Goal: Task Accomplishment & Management: Manage account settings

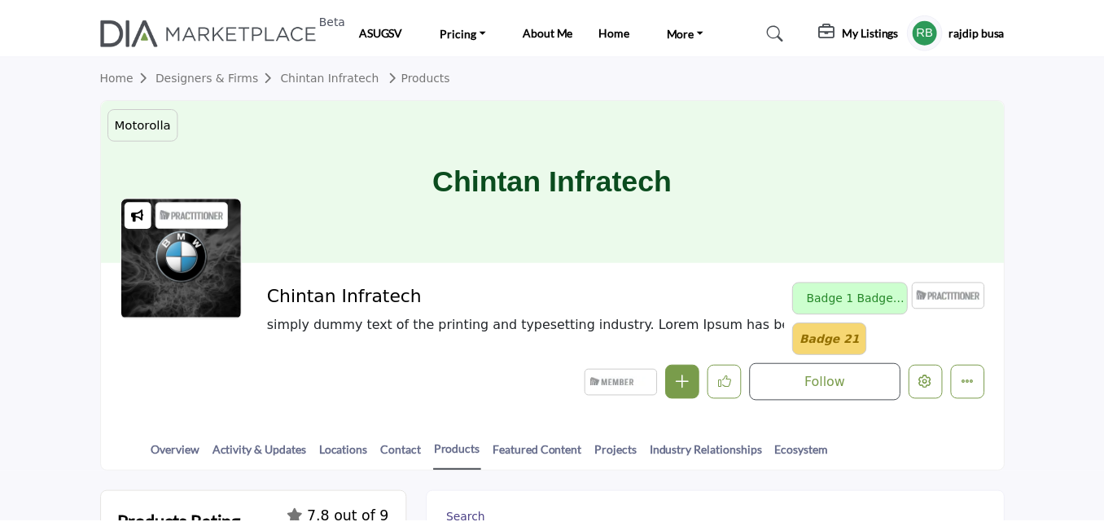
scroll to position [367, 0]
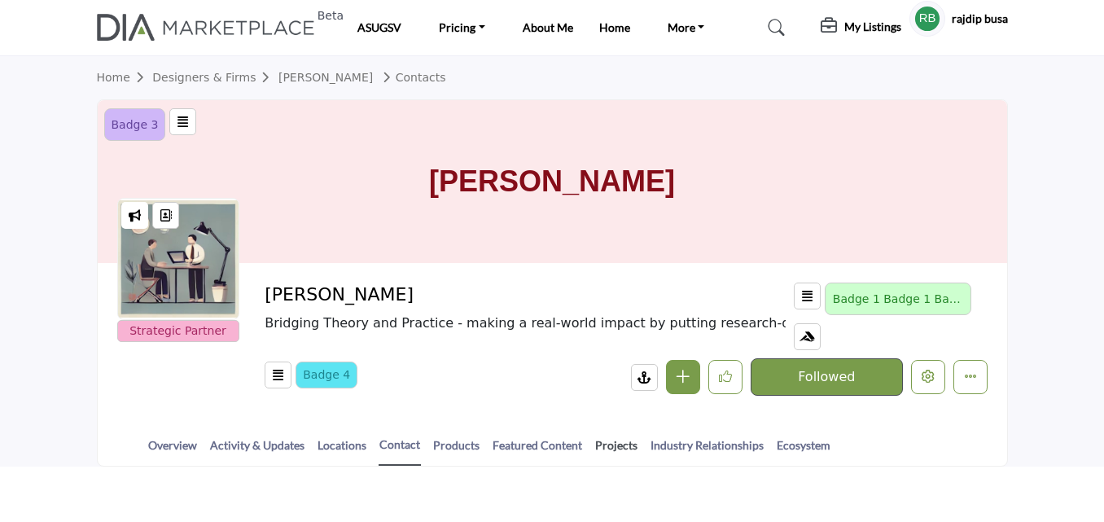
click at [599, 444] on link "Projects" at bounding box center [616, 450] width 44 height 28
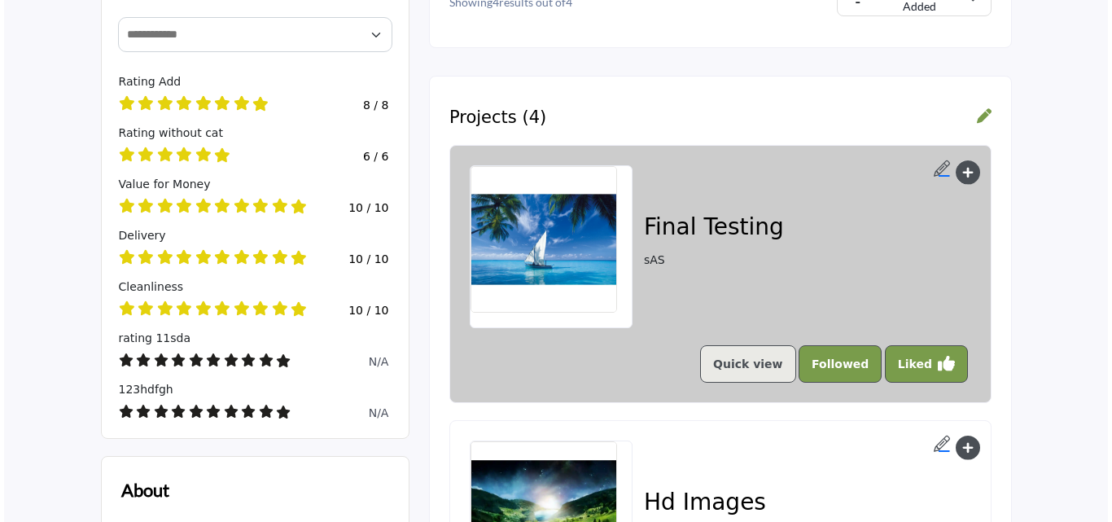
scroll to position [602, 0]
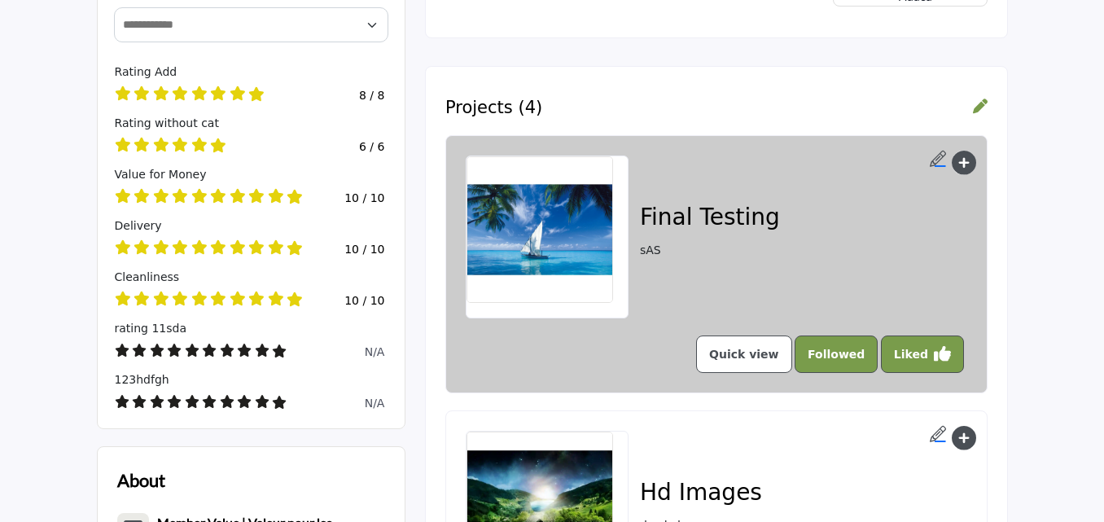
click at [750, 352] on link "Quick view" at bounding box center [744, 353] width 96 height 37
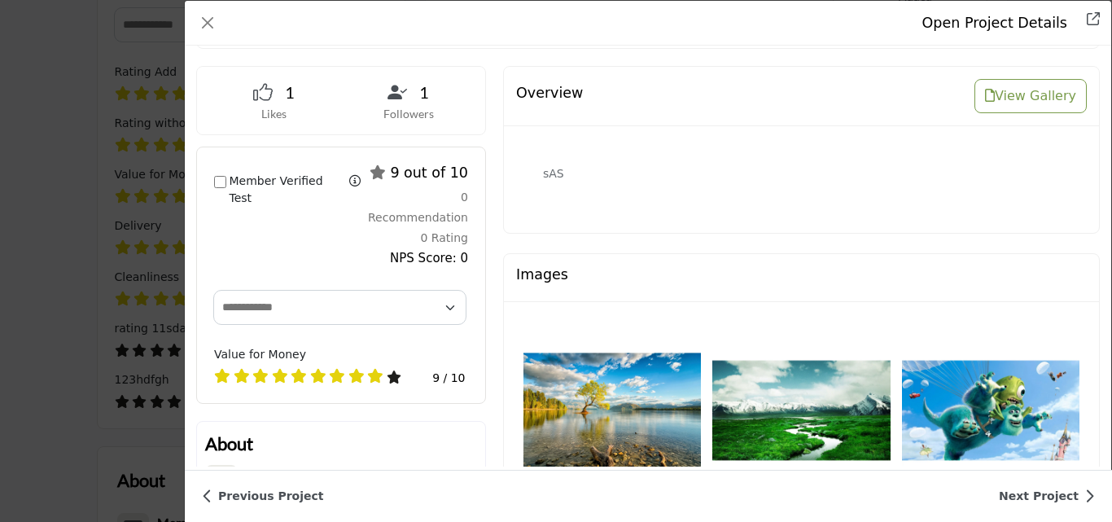
scroll to position [260, 0]
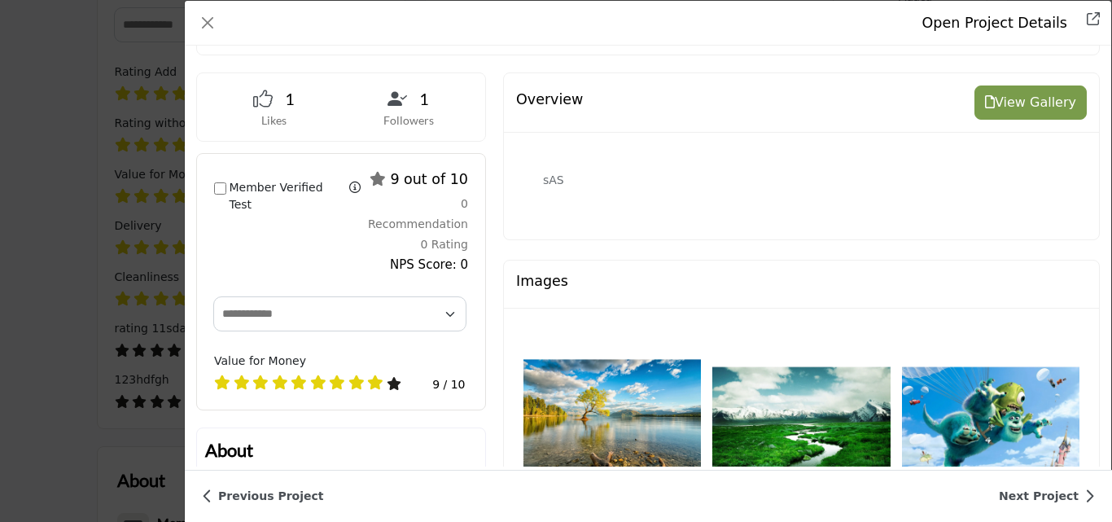
click at [1005, 91] on button "View Gallery" at bounding box center [1031, 102] width 112 height 34
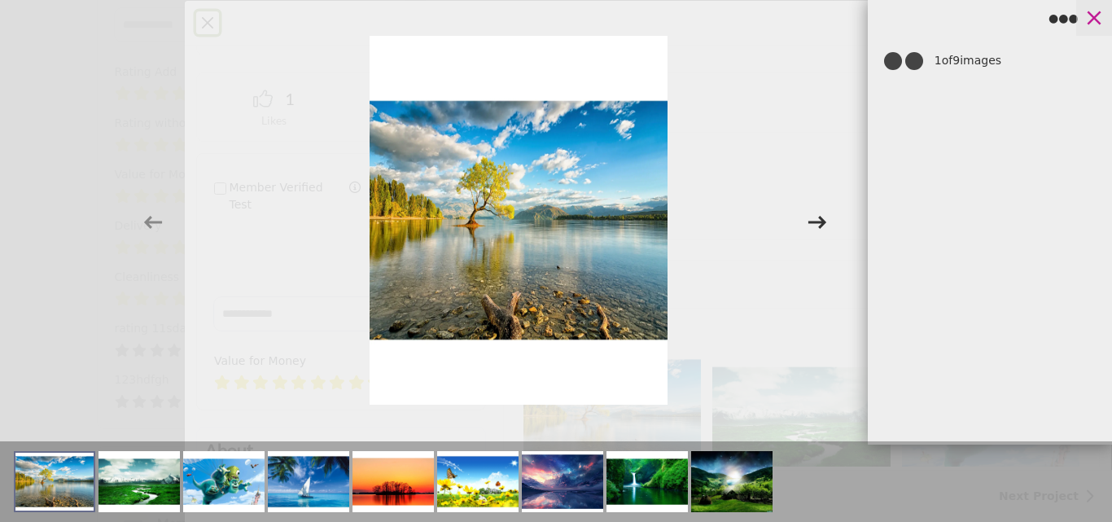
click at [1102, 24] on icon at bounding box center [1094, 18] width 24 height 24
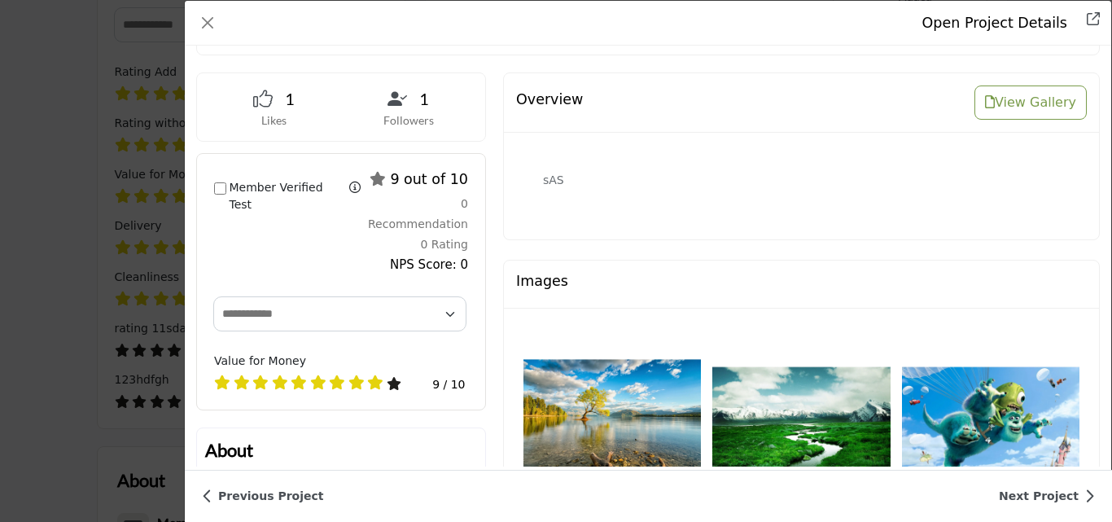
scroll to position [296, 0]
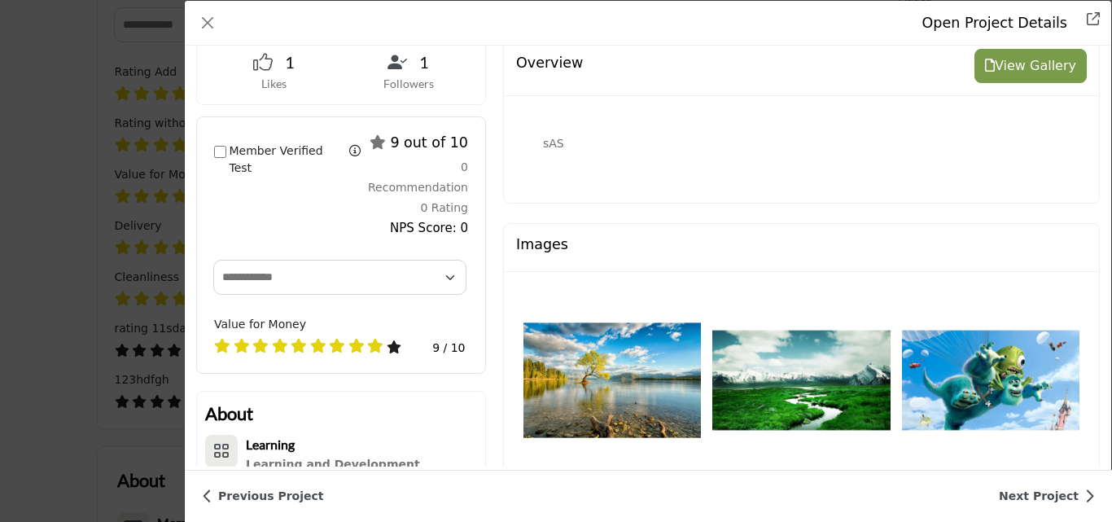
click at [1024, 64] on button "View Gallery" at bounding box center [1031, 66] width 112 height 34
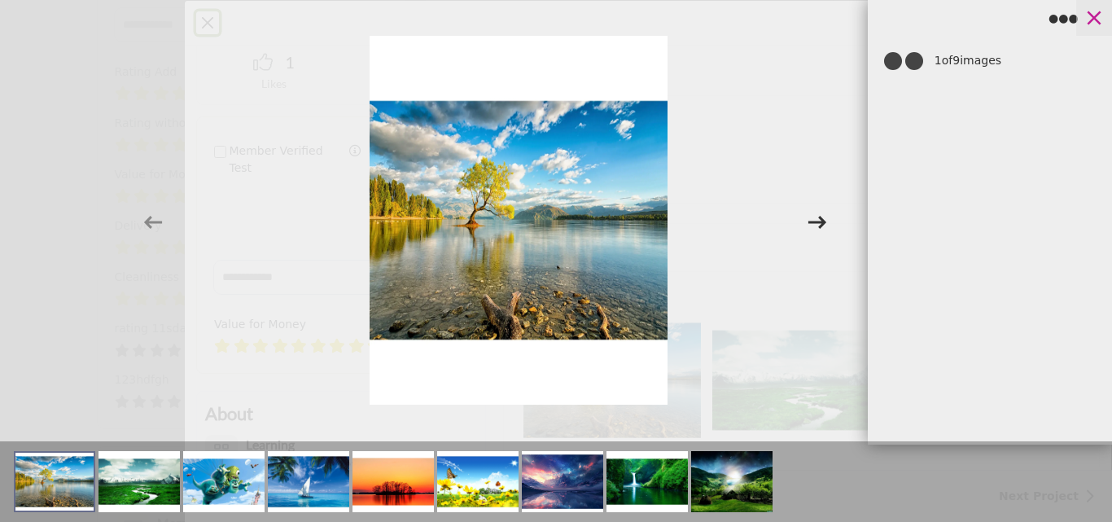
click at [1095, 22] on icon at bounding box center [1094, 18] width 24 height 24
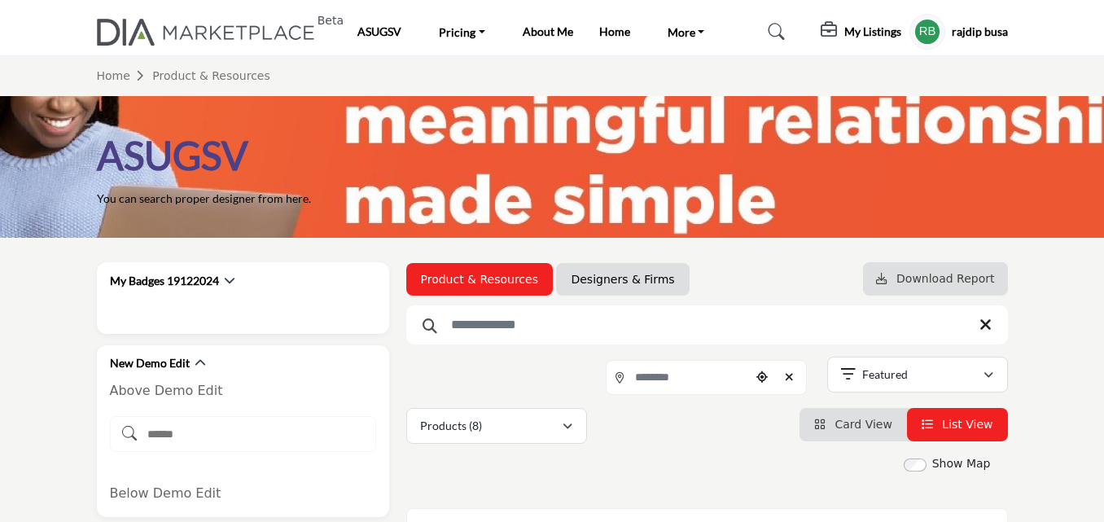
click at [607, 278] on link "Designers & Firms" at bounding box center [622, 279] width 103 height 16
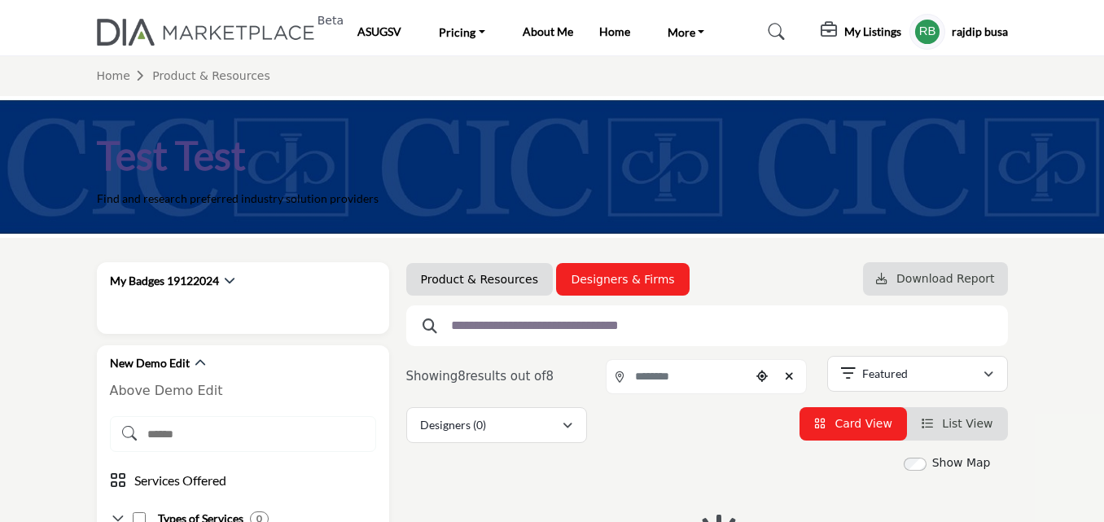
scroll to position [171, 0]
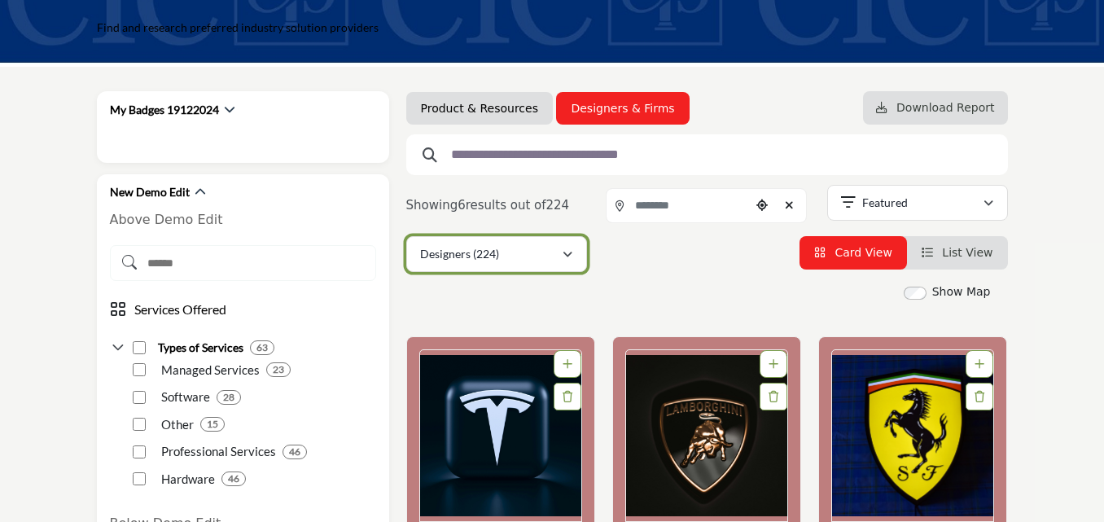
click at [505, 262] on div "Designers (224)" at bounding box center [491, 254] width 142 height 20
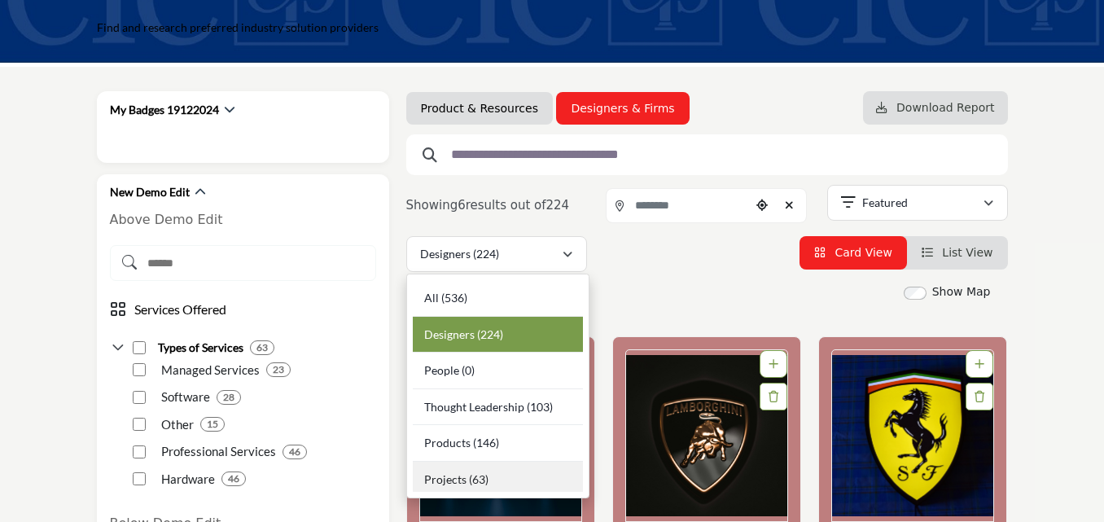
click at [476, 473] on b "(63)" at bounding box center [479, 479] width 20 height 14
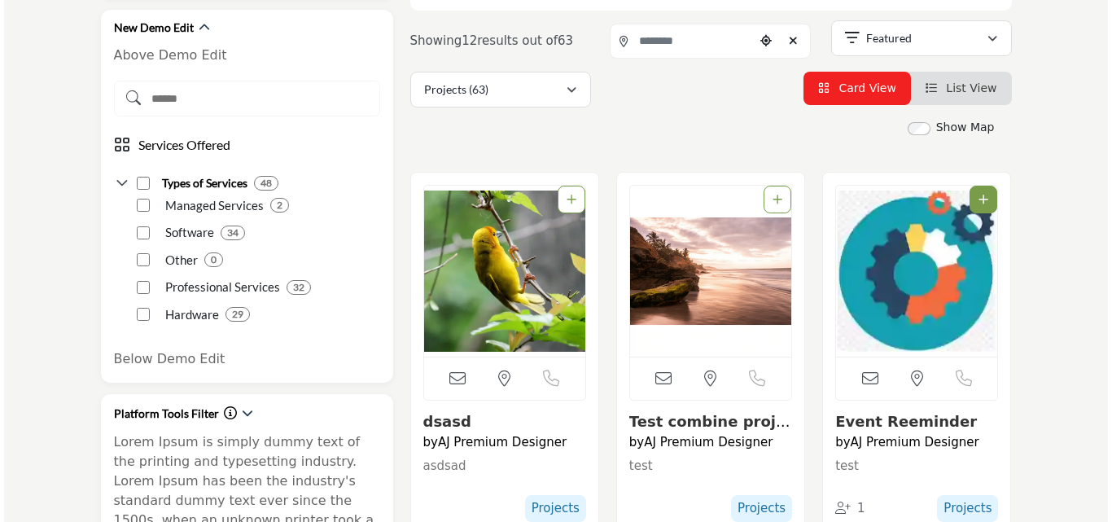
scroll to position [475, 0]
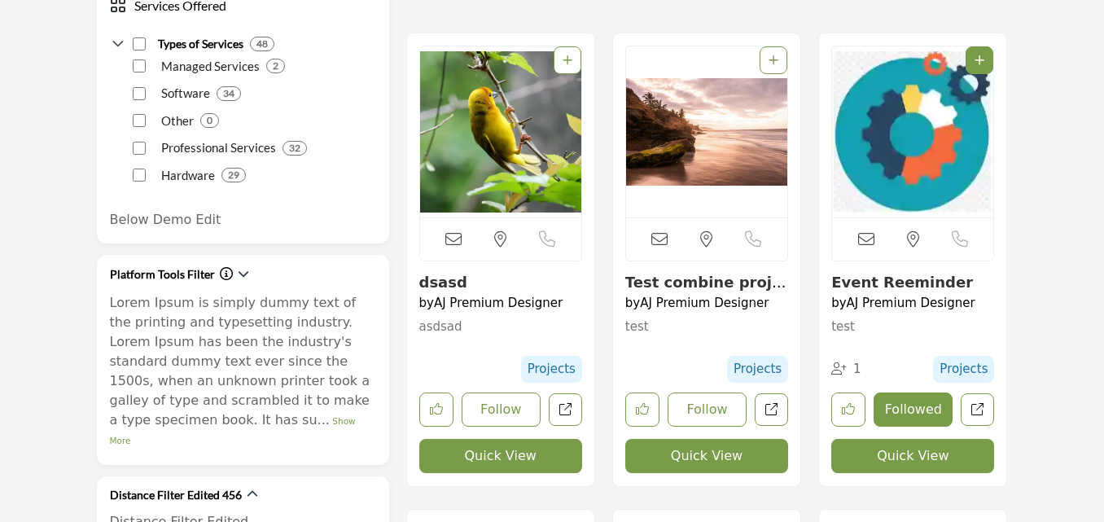
click at [476, 455] on button "Quick View" at bounding box center [500, 456] width 163 height 34
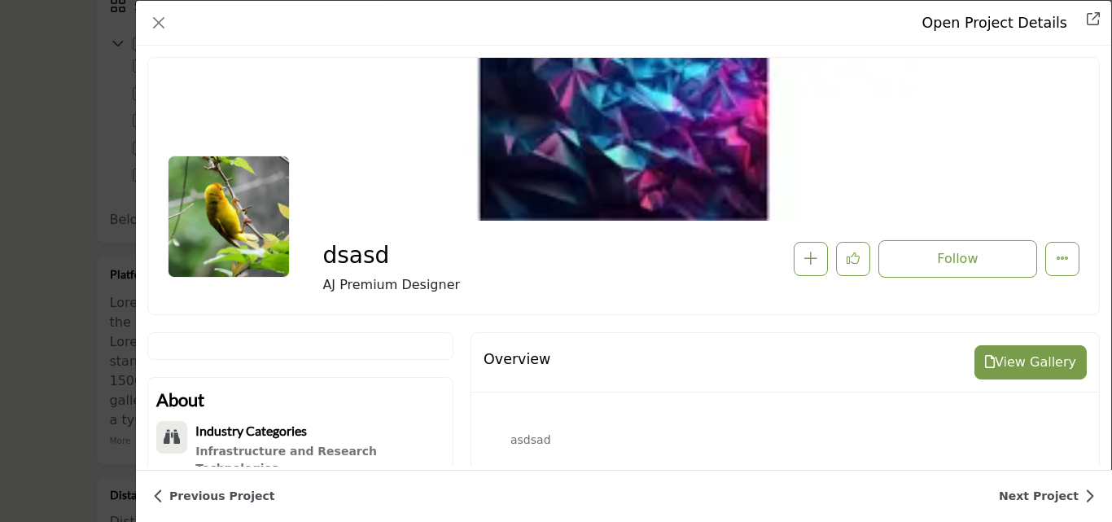
click at [1026, 358] on button "View Gallery" at bounding box center [1031, 362] width 112 height 34
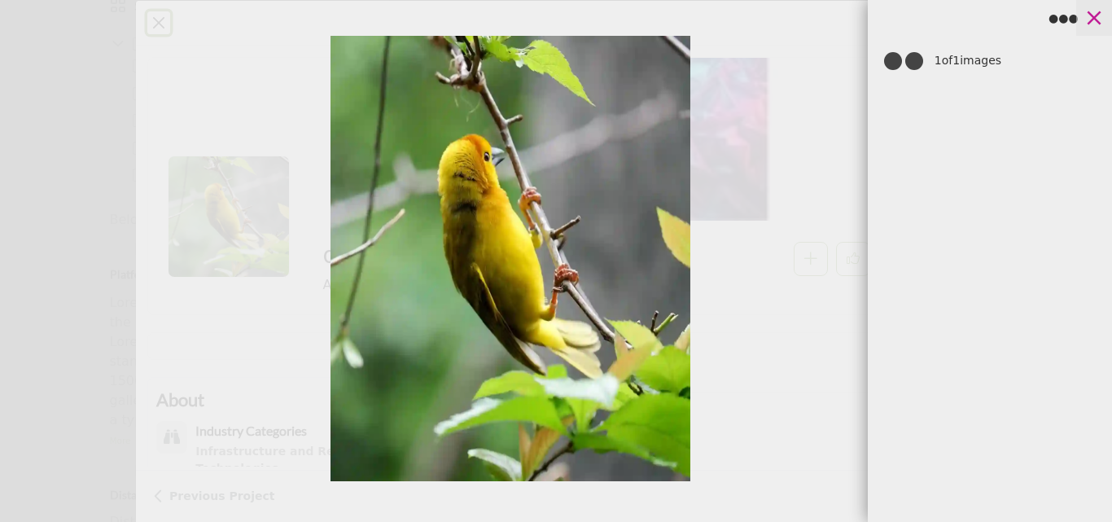
click at [1091, 21] on icon at bounding box center [1095, 18] width 14 height 14
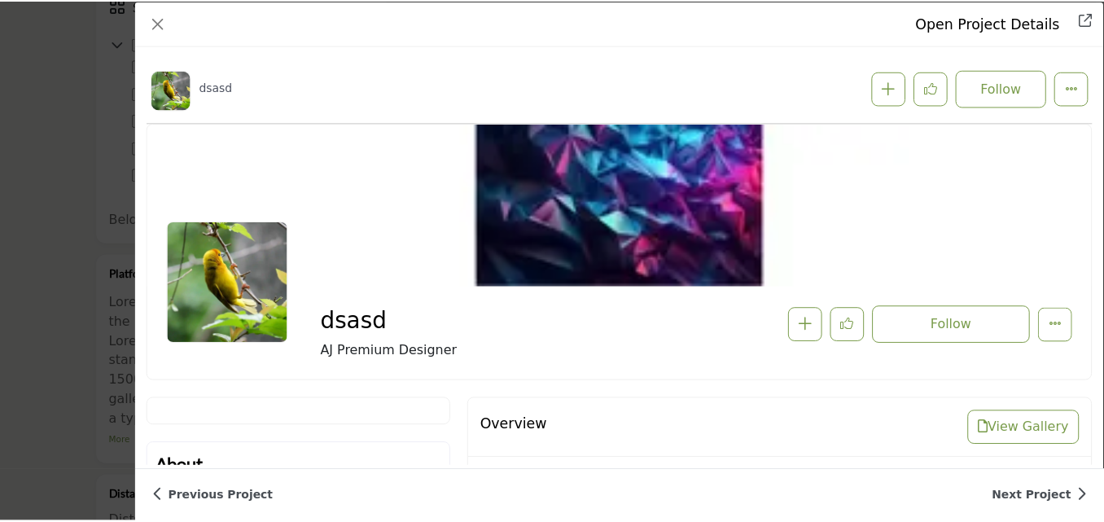
scroll to position [424, 0]
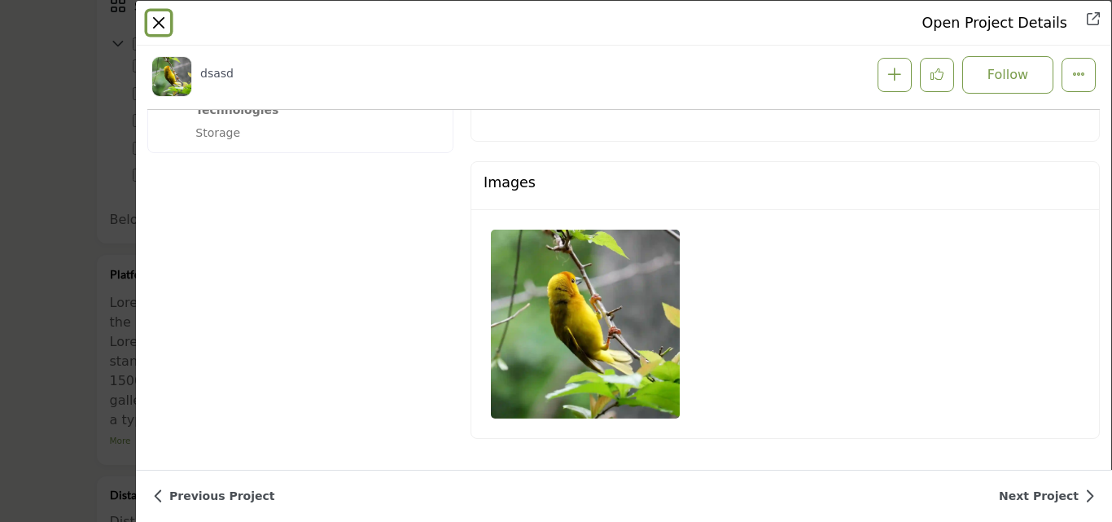
click at [157, 21] on button "Close" at bounding box center [158, 22] width 23 height 23
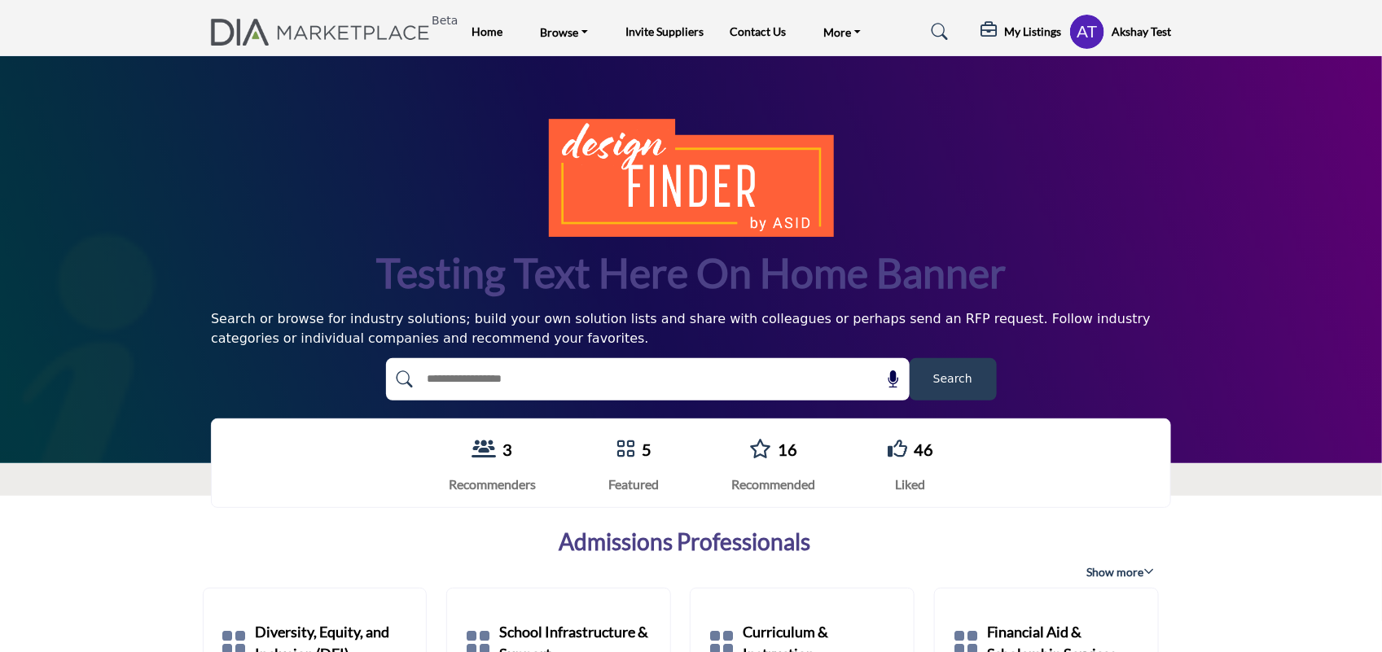
click at [1010, 26] on h5 "My Listings" at bounding box center [1032, 31] width 57 height 15
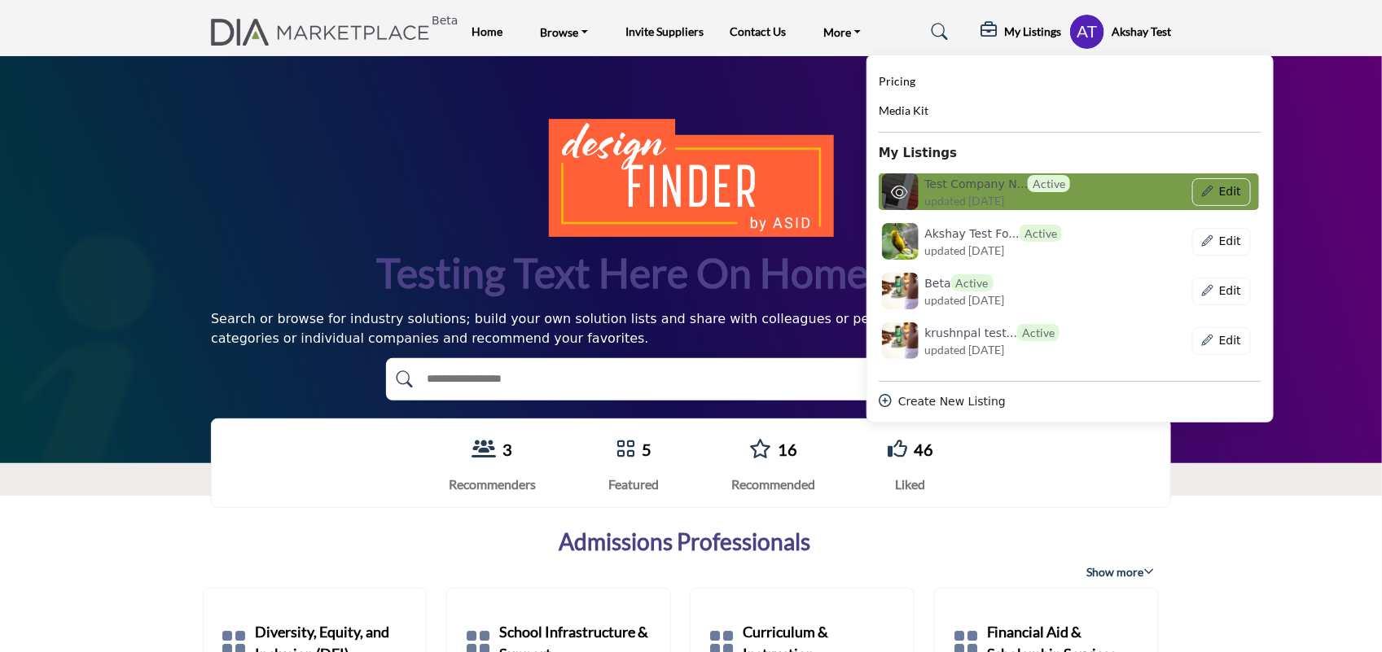
click at [959, 185] on h6 "Test Company N... Active" at bounding box center [998, 183] width 146 height 17
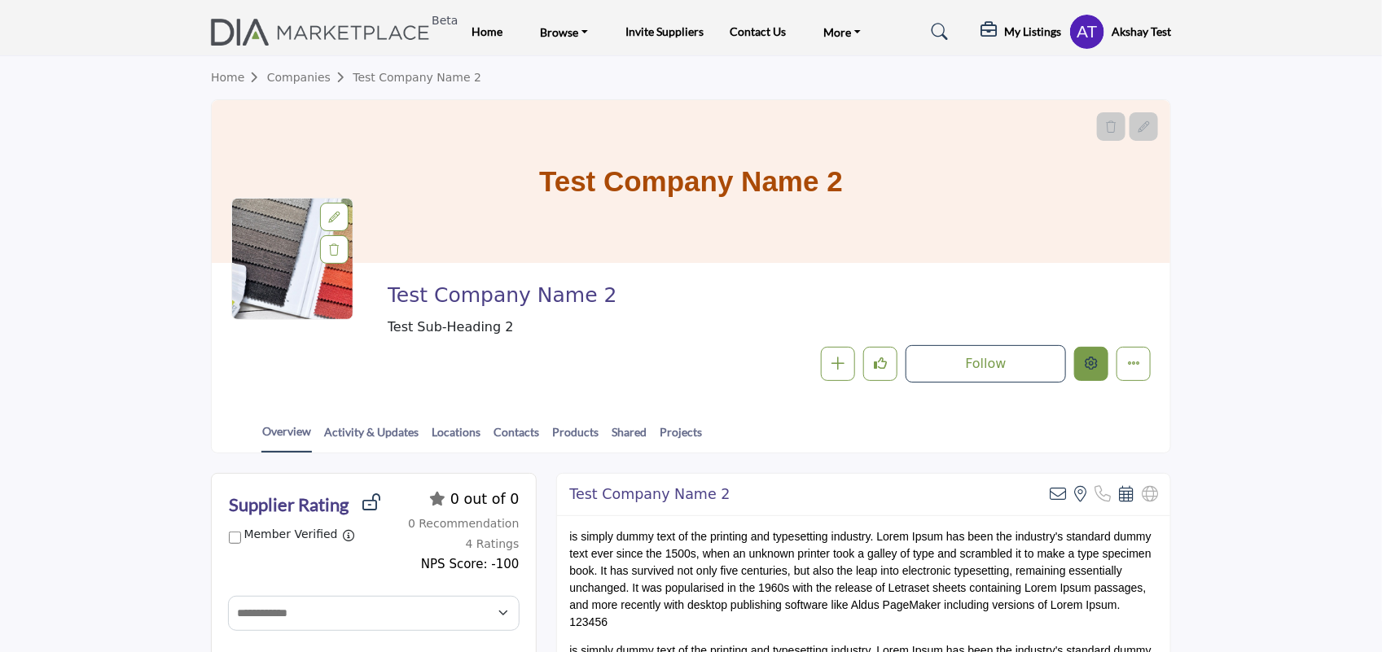
click at [1087, 373] on button "Edit company" at bounding box center [1091, 364] width 34 height 34
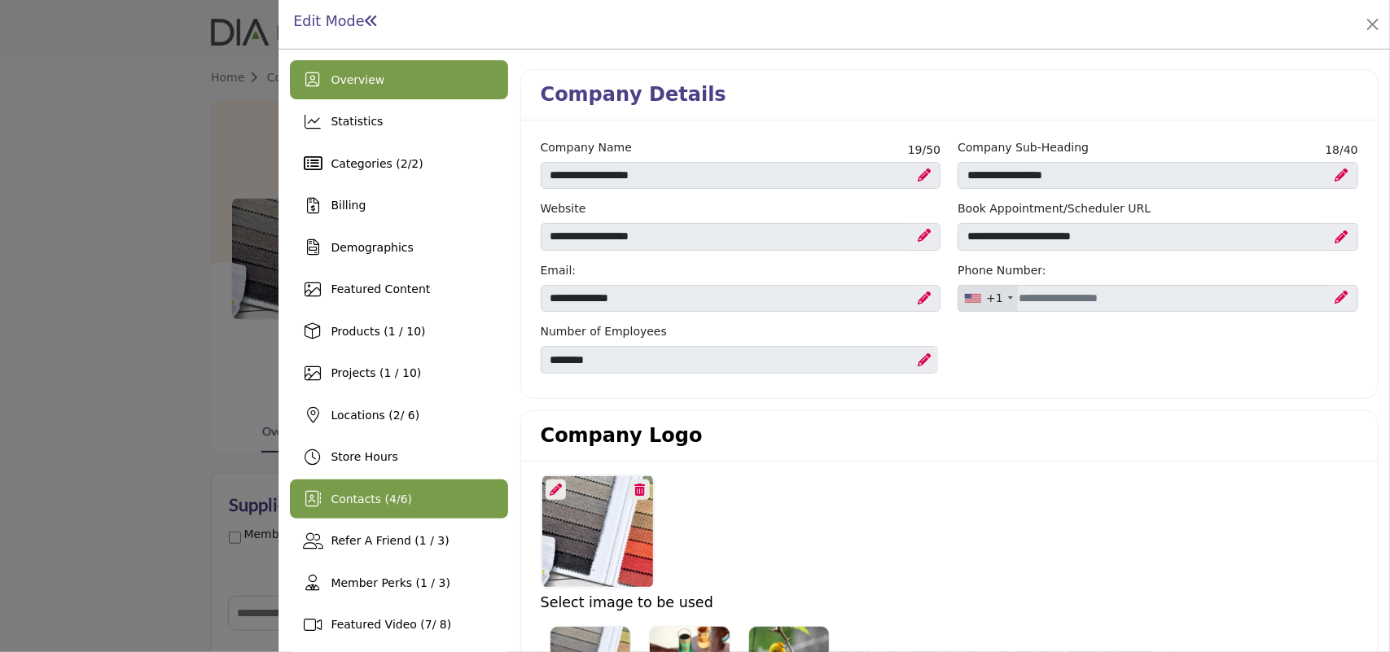
click at [344, 489] on div "Contacts ( 4 / 6 )" at bounding box center [398, 499] width 217 height 39
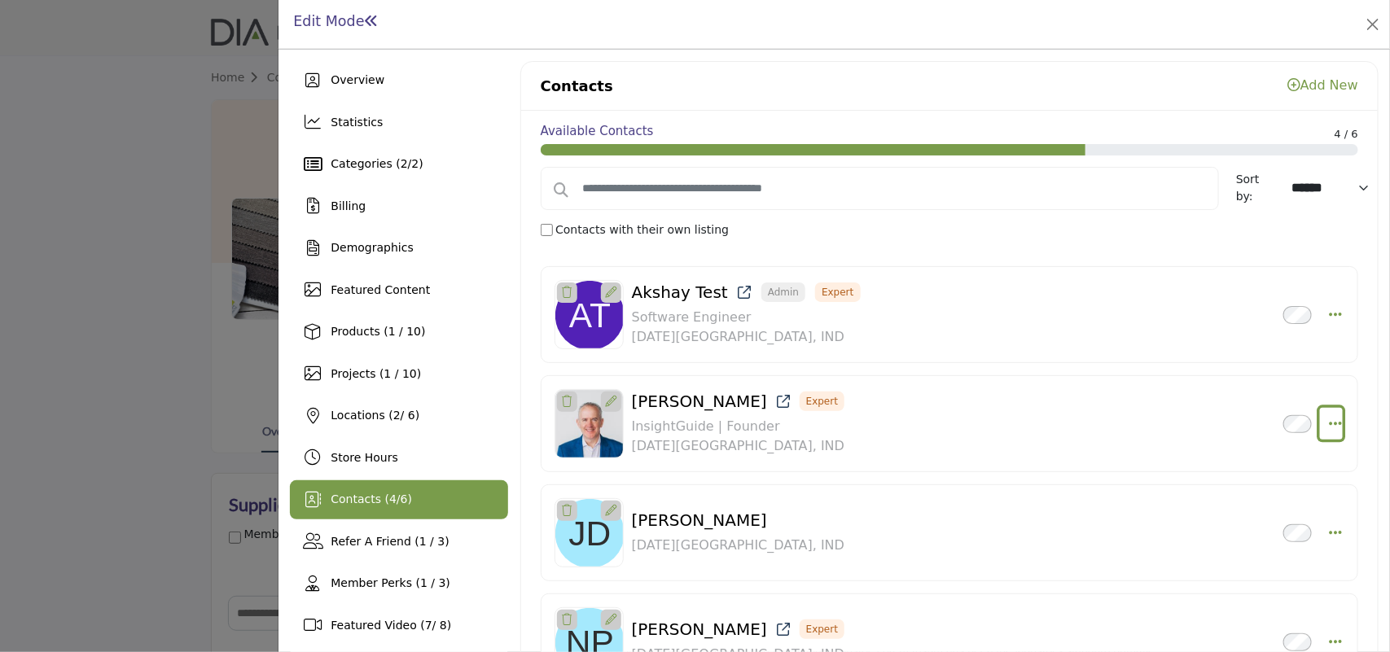
click at [1329, 423] on icon "Select Droddown options" at bounding box center [1335, 423] width 13 height 15
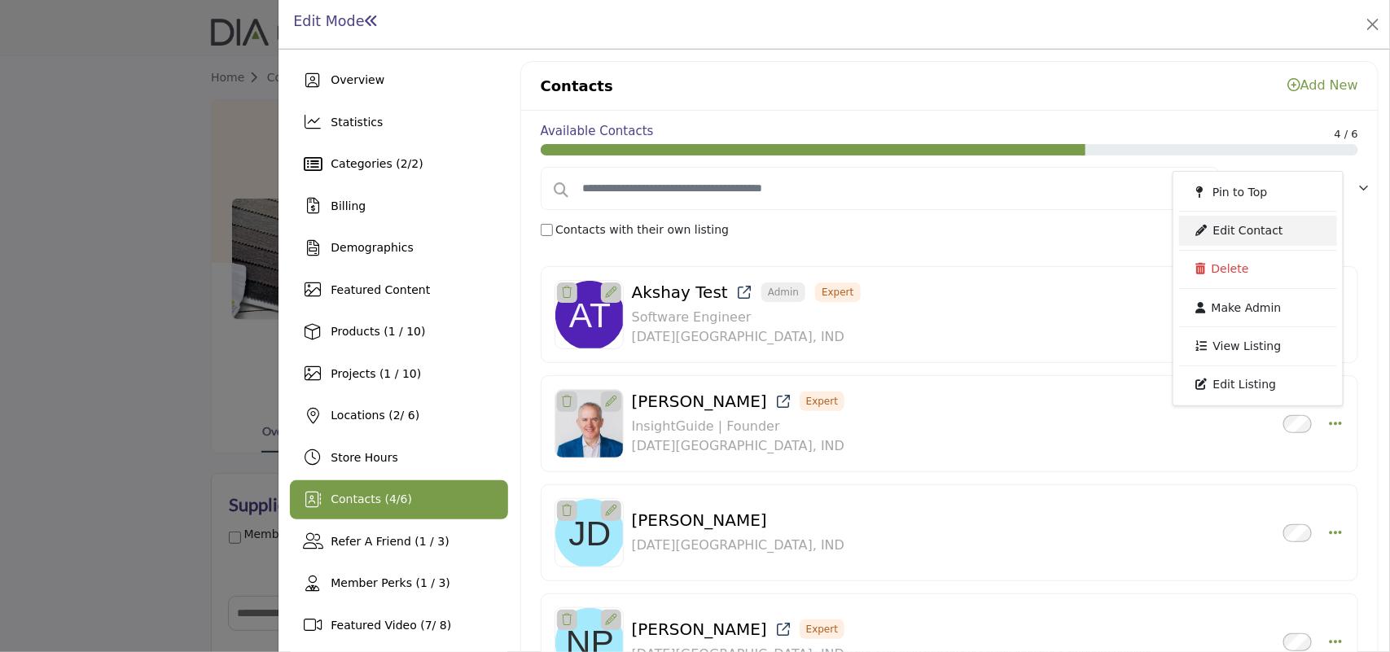
click at [1244, 240] on link "Edit Contact" at bounding box center [1258, 230] width 158 height 29
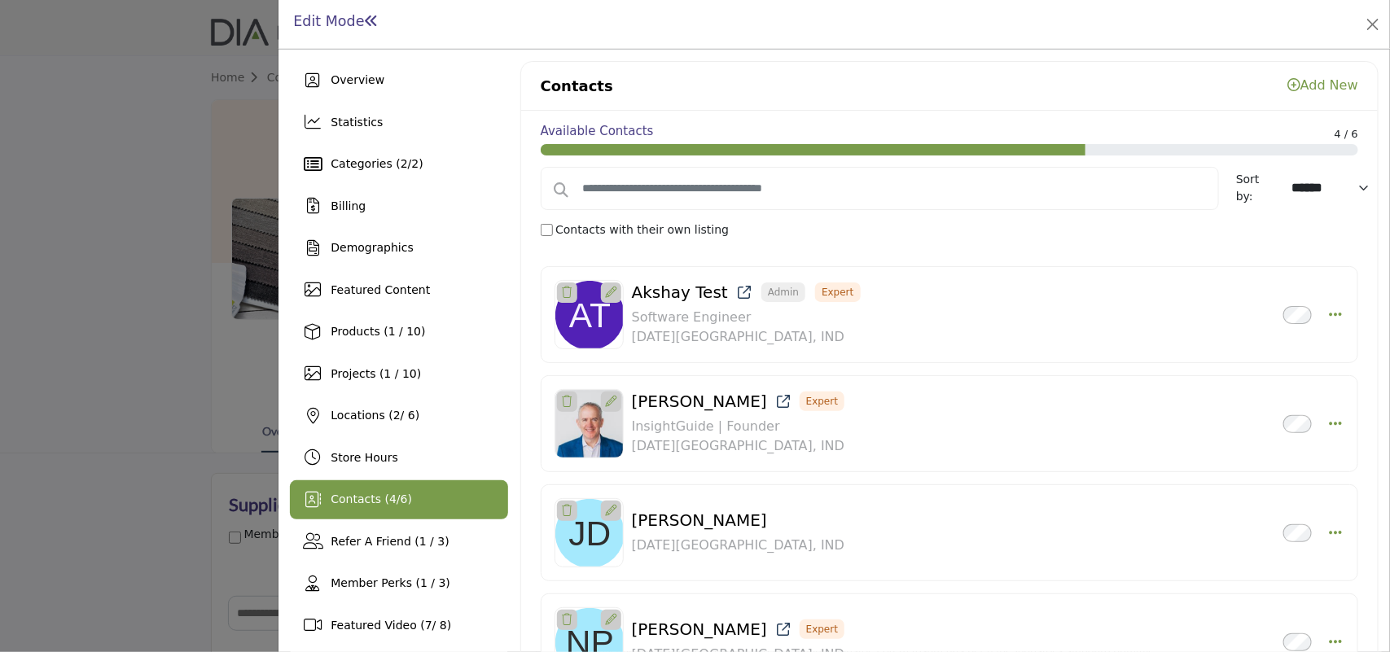
type input "******"
type input "*******"
type input "******"
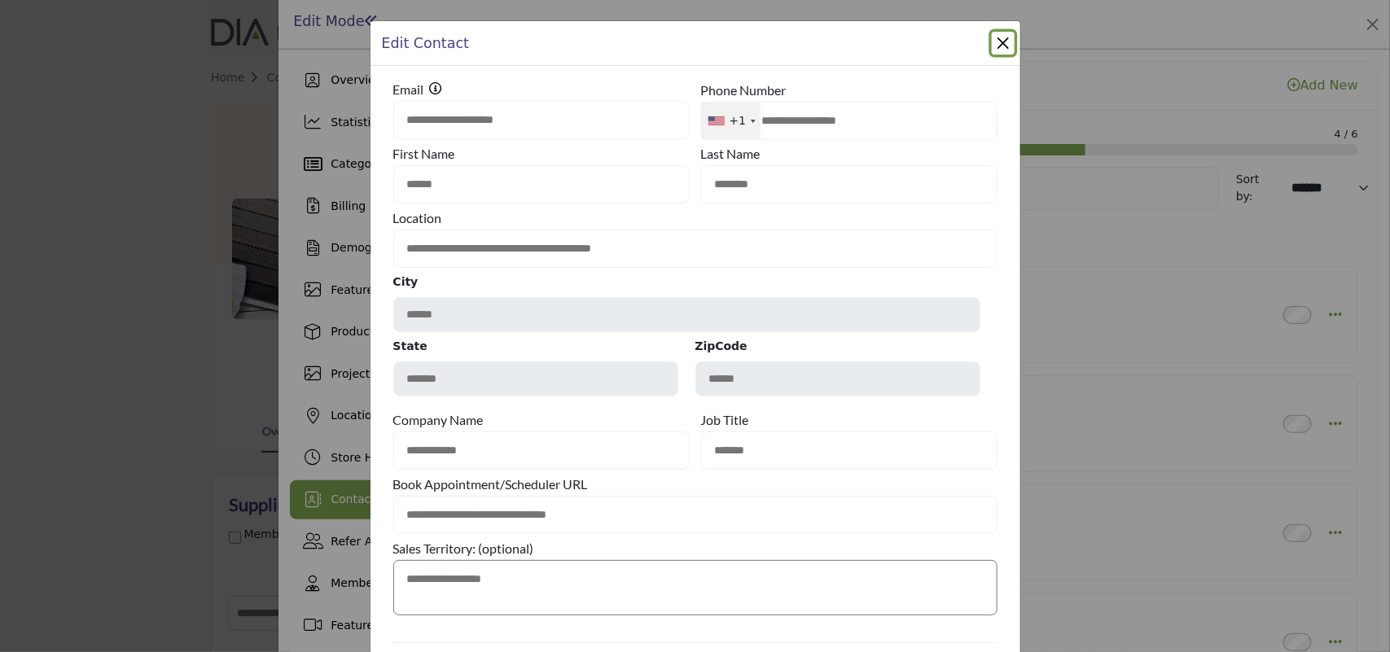
click at [992, 42] on button "Close Modal" at bounding box center [1003, 43] width 23 height 23
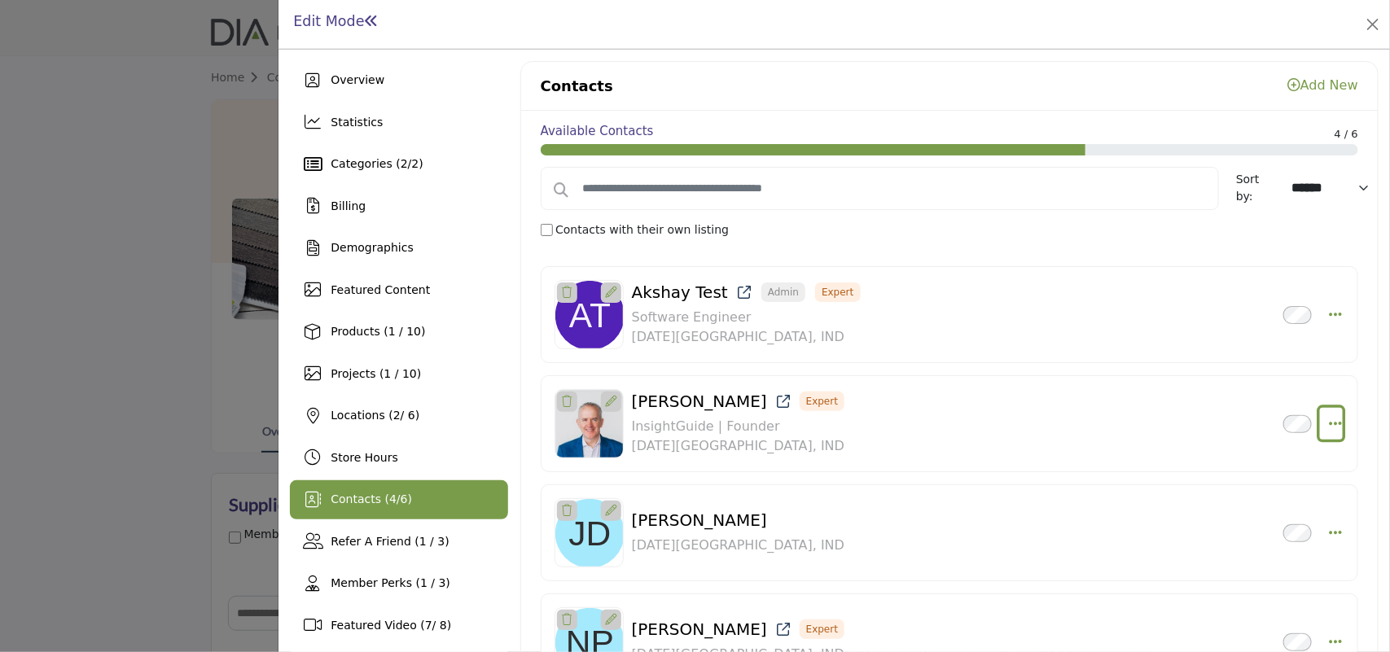
click at [1329, 418] on icon "Select Droddown options" at bounding box center [1335, 423] width 13 height 15
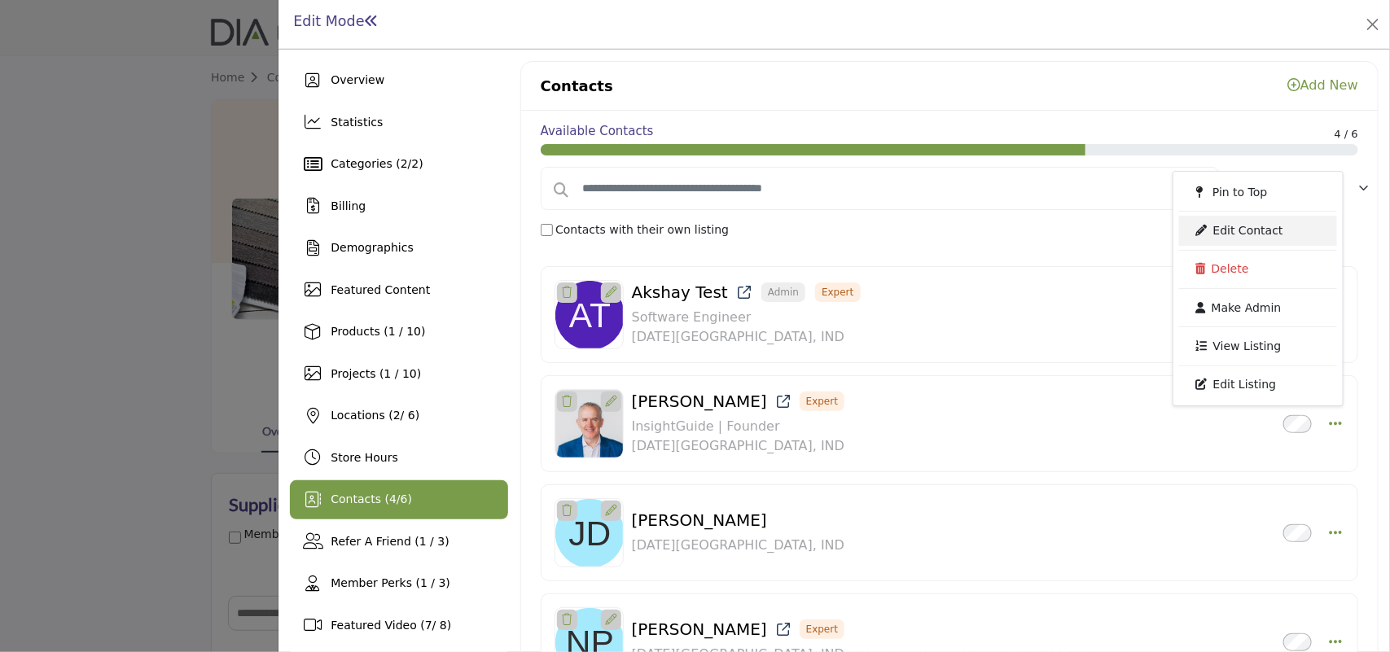
click at [1236, 228] on link "Edit Contact" at bounding box center [1258, 230] width 158 height 29
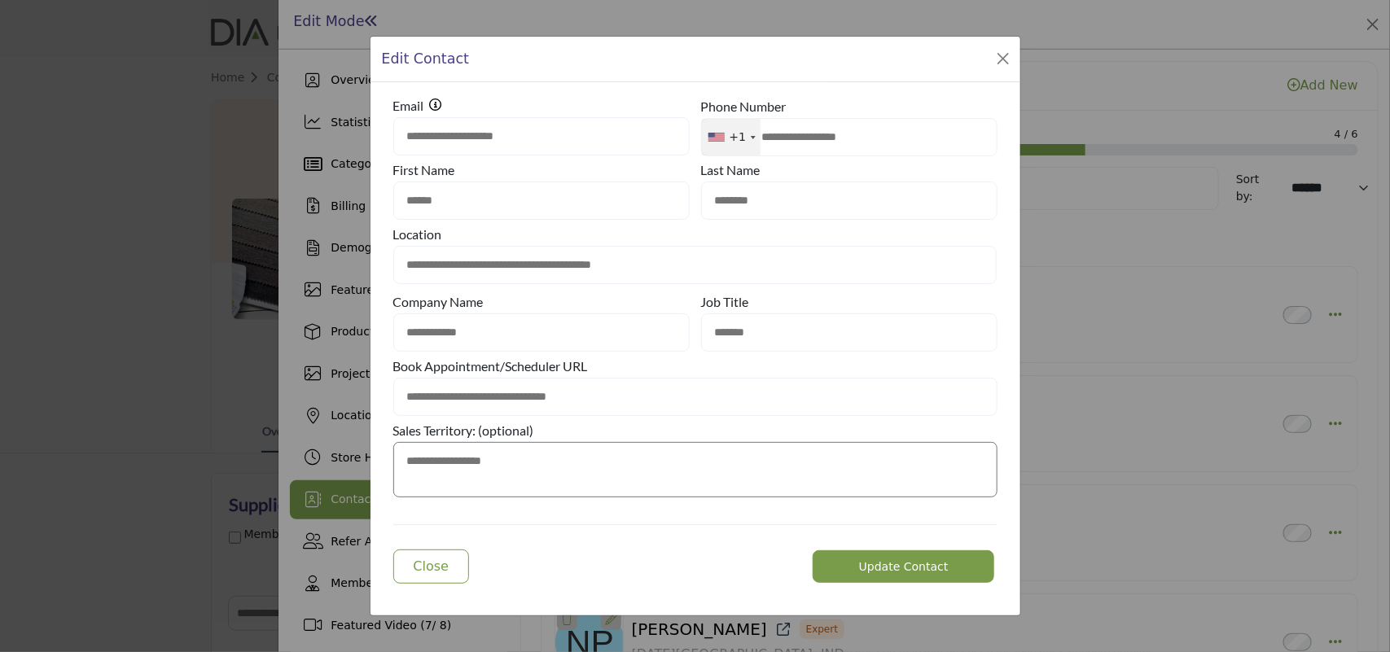
type input "******"
type input "*******"
type input "******"
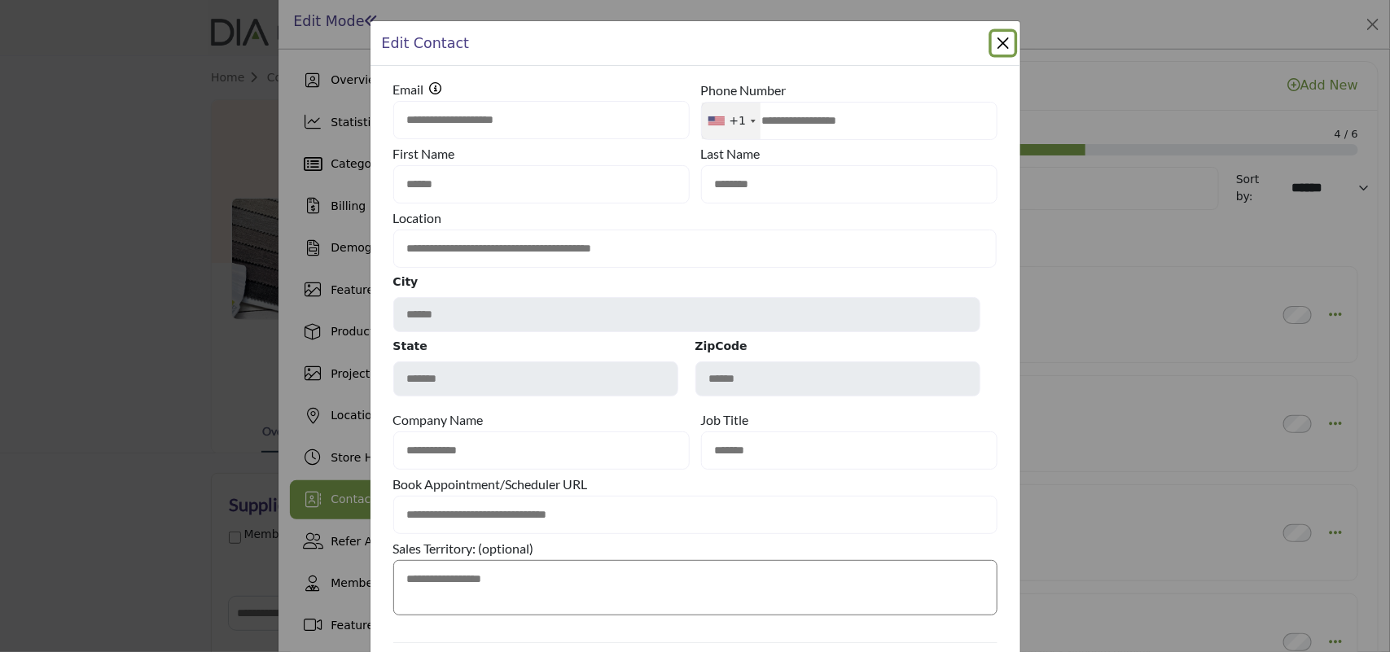
click at [73, 167] on div "**********" at bounding box center [695, 326] width 1390 height 652
click at [99, 156] on div "**********" at bounding box center [695, 326] width 1390 height 652
click at [994, 41] on button "Close Modal" at bounding box center [1003, 43] width 23 height 23
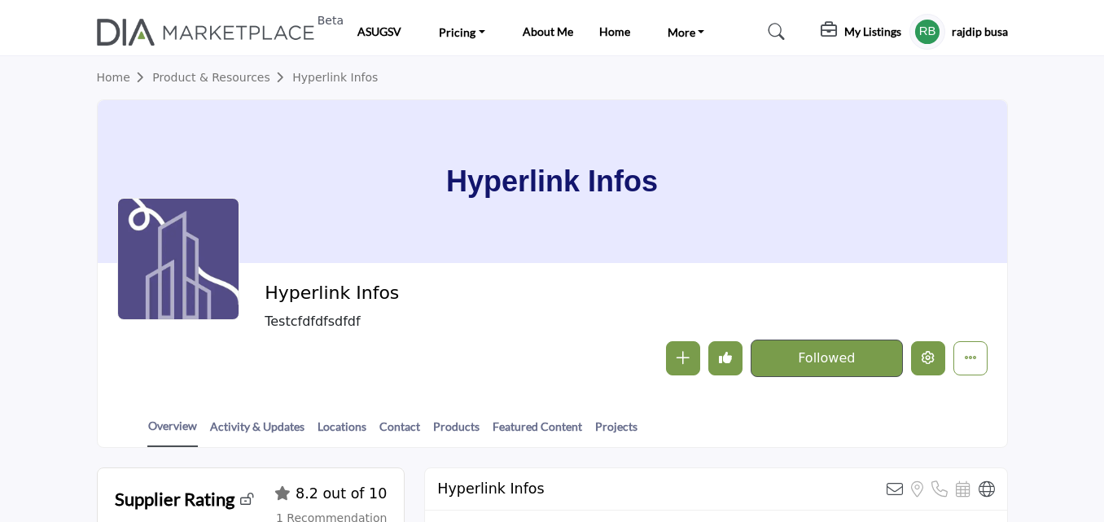
click at [920, 346] on button "Edit company" at bounding box center [928, 358] width 34 height 34
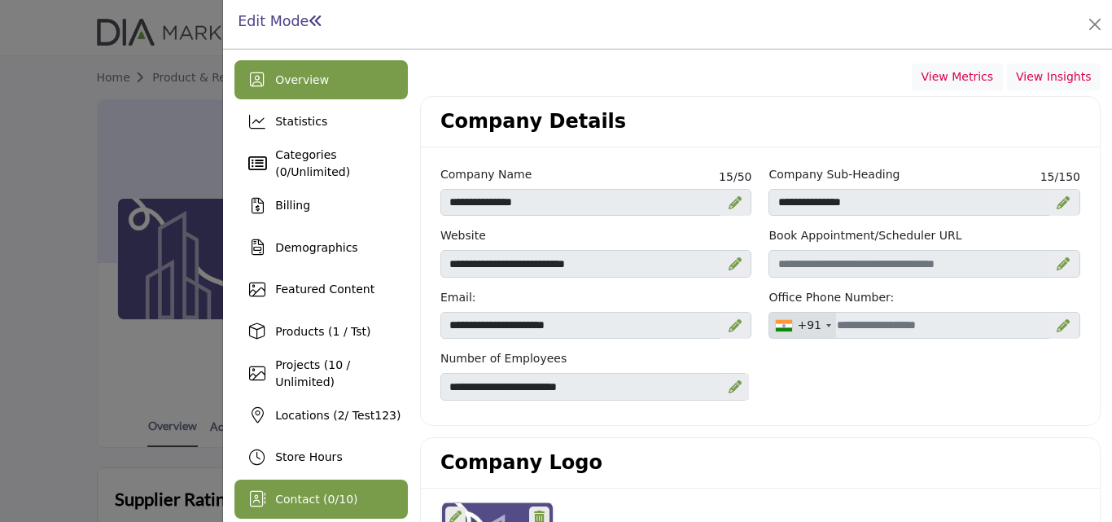
click at [288, 502] on span "Contact ( 0 / 10 )" at bounding box center [316, 499] width 82 height 13
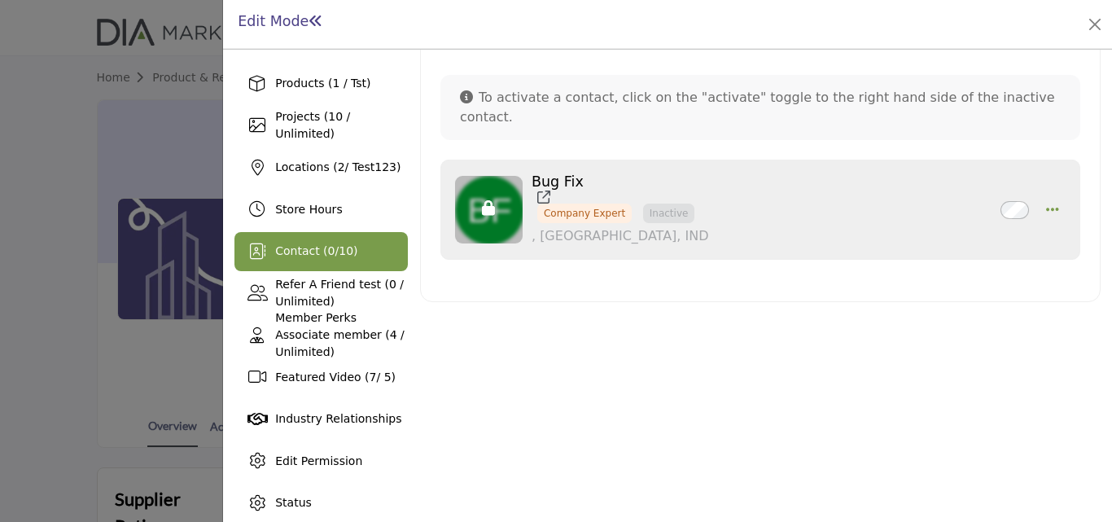
scroll to position [248, 0]
click at [1049, 203] on icon "button" at bounding box center [1052, 210] width 13 height 15
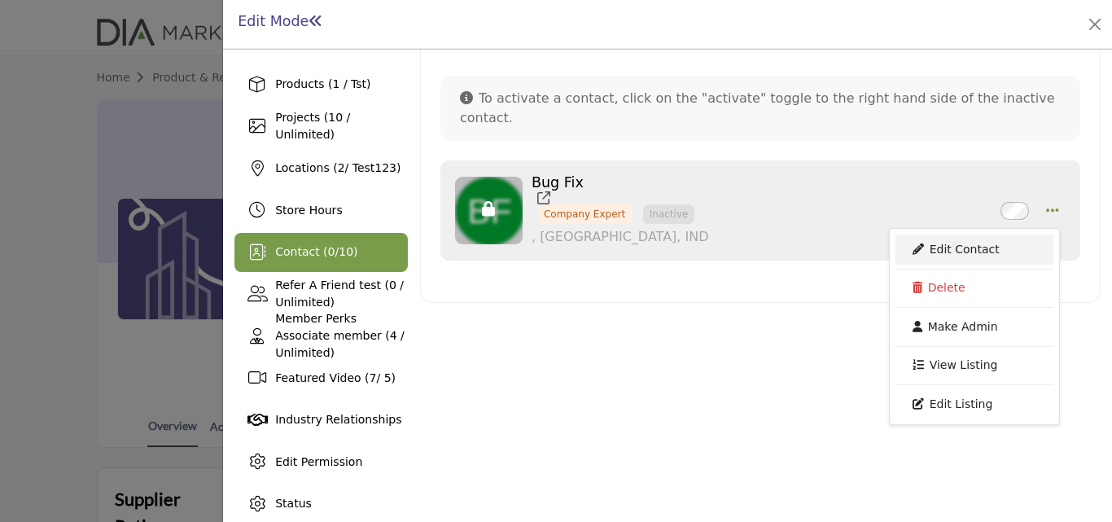
click at [932, 234] on link "Edit Contact" at bounding box center [975, 248] width 158 height 29
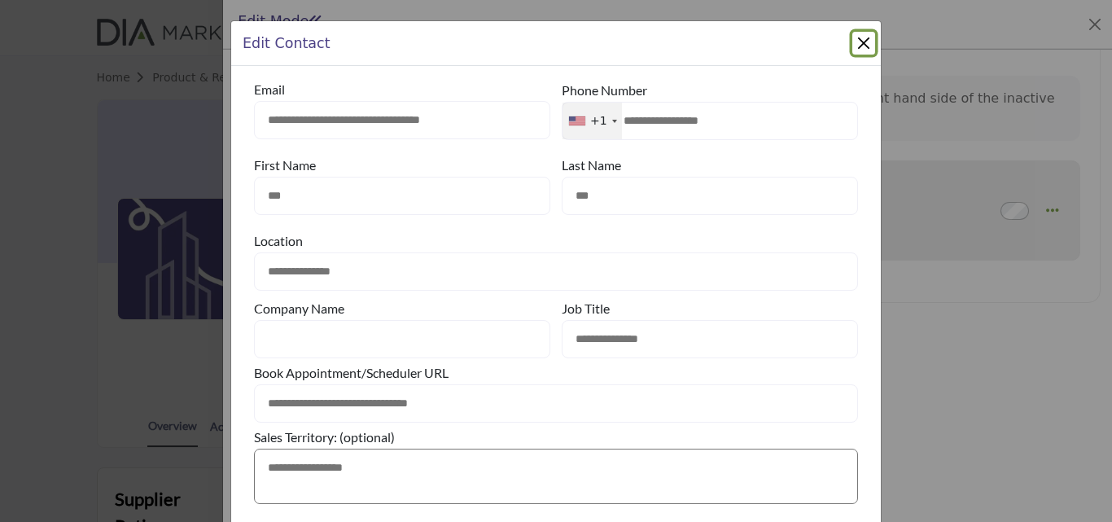
click at [857, 43] on button "Close Modal" at bounding box center [863, 43] width 23 height 23
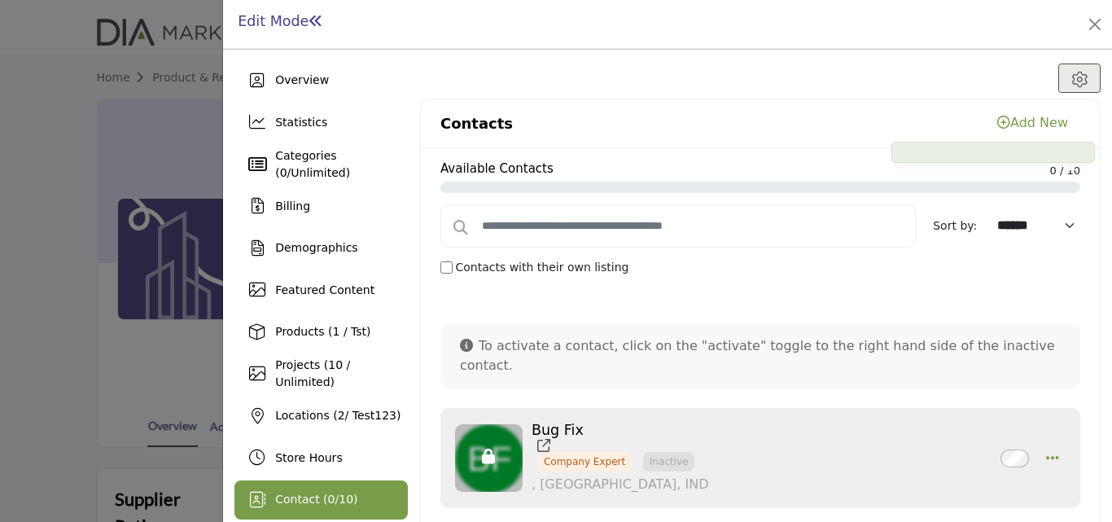
click at [1040, 122] on link "Add New" at bounding box center [1032, 122] width 71 height 15
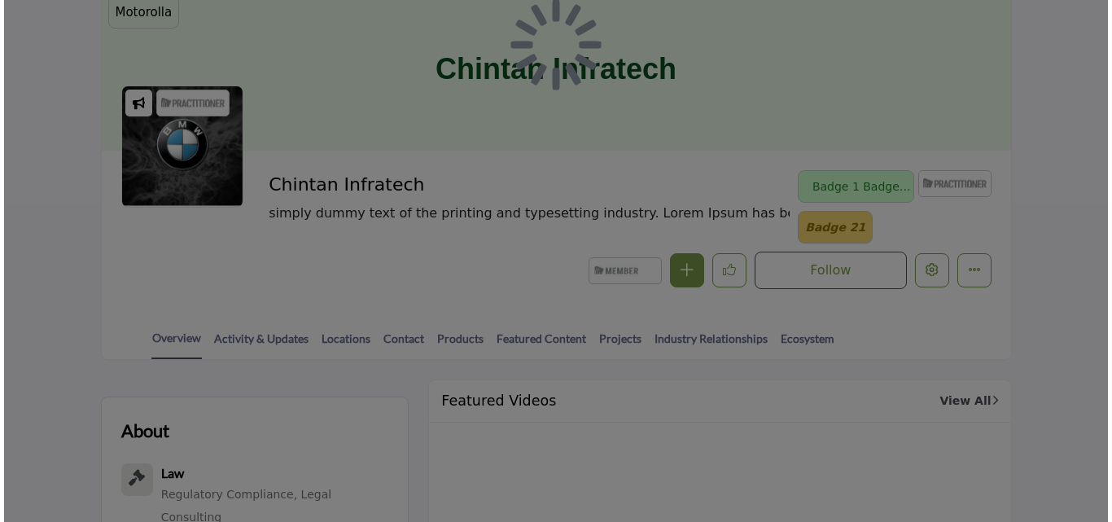
scroll to position [317, 0]
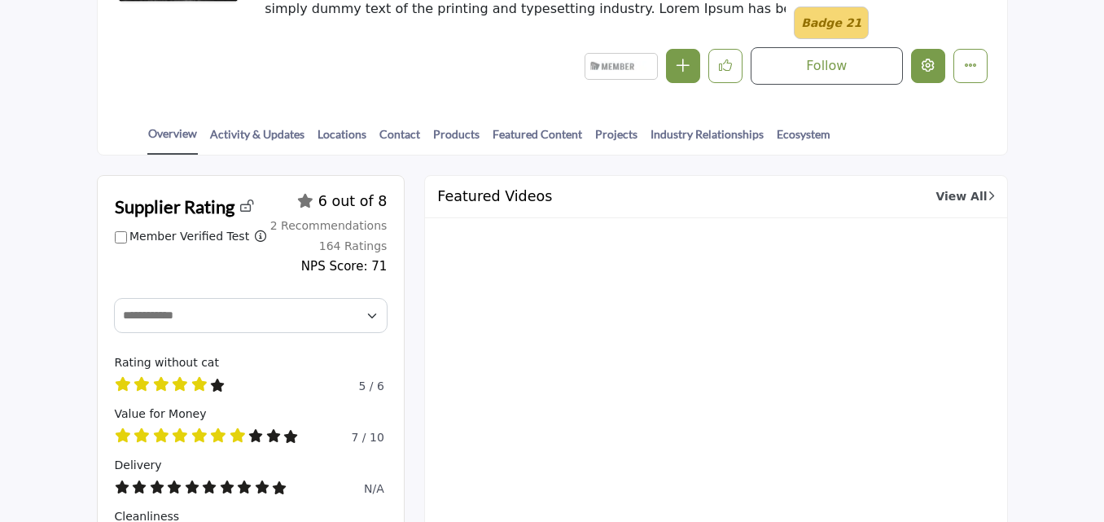
click at [924, 69] on icon "Edit company" at bounding box center [928, 65] width 13 height 13
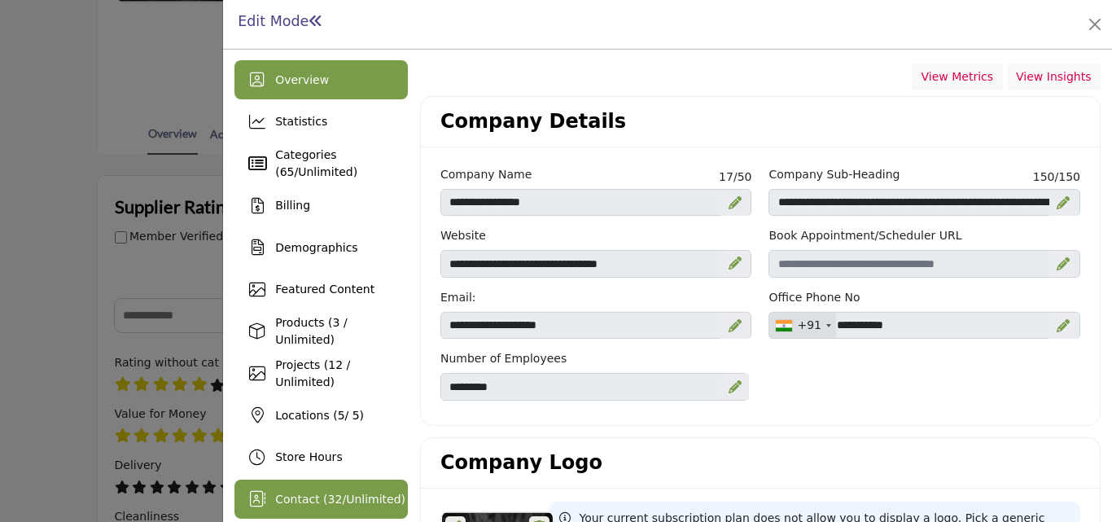
click at [300, 508] on div "Contact ( 32 / Unlimited )" at bounding box center [320, 499] width 173 height 39
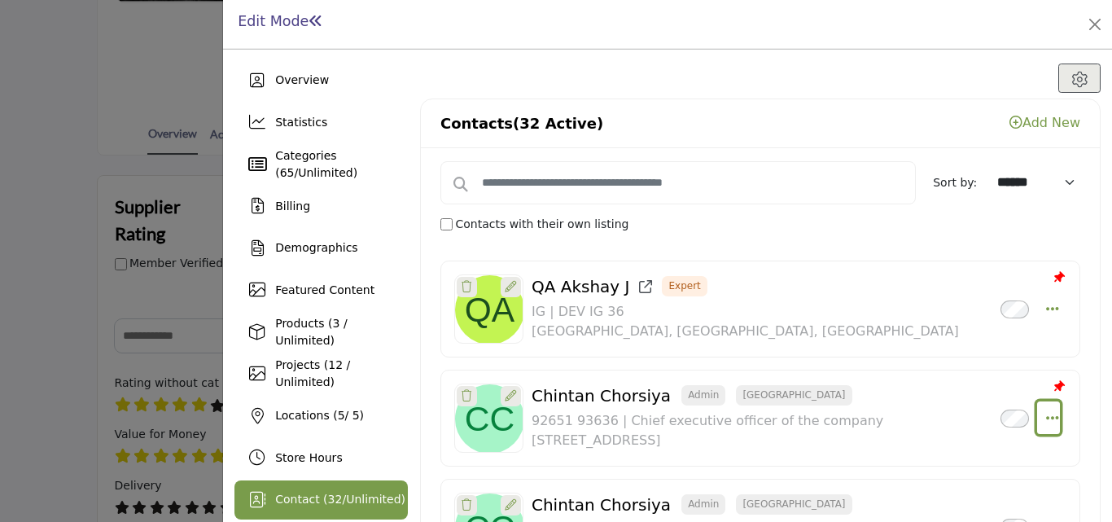
click at [1047, 420] on icon "Select Droddown options" at bounding box center [1052, 417] width 13 height 15
click at [948, 464] on link "Edit Contact" at bounding box center [975, 456] width 158 height 29
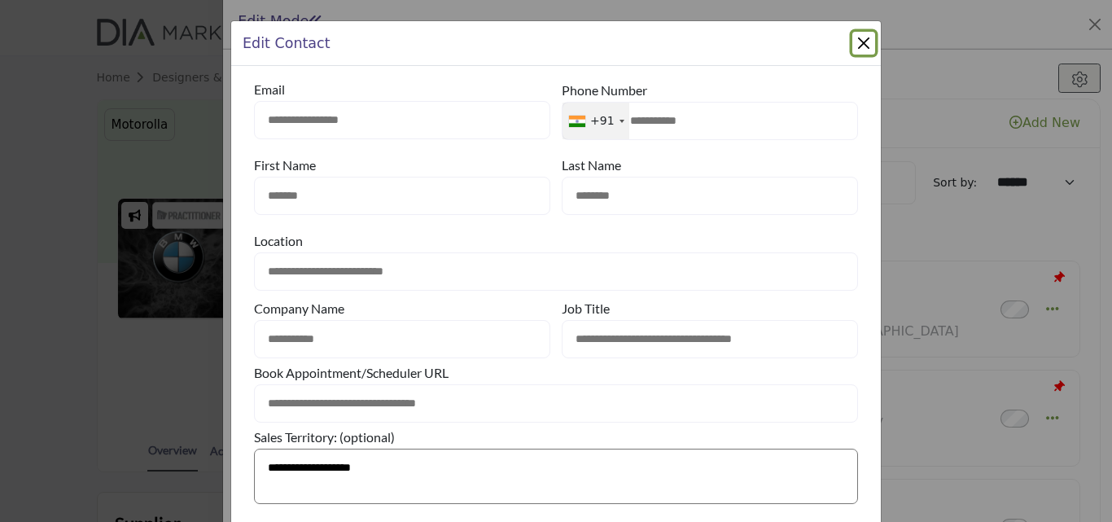
click at [853, 43] on button "Close Modal" at bounding box center [863, 43] width 23 height 23
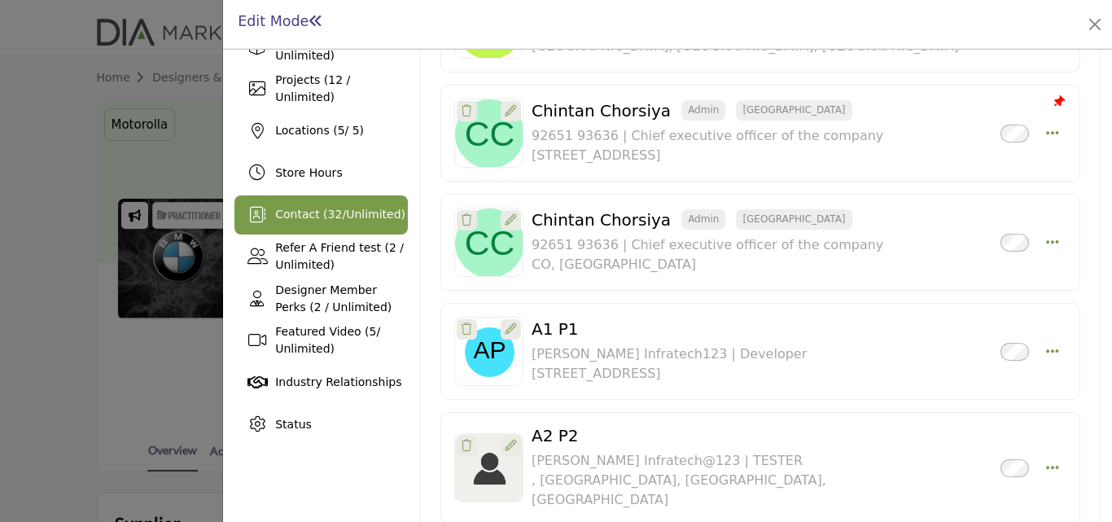
scroll to position [384, 0]
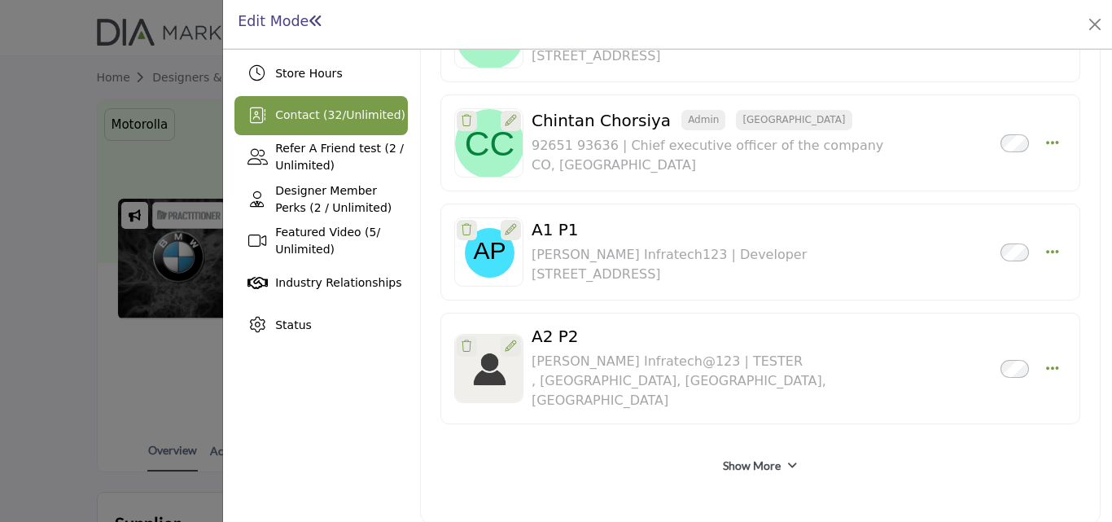
click at [750, 458] on link "Show More" at bounding box center [752, 466] width 58 height 16
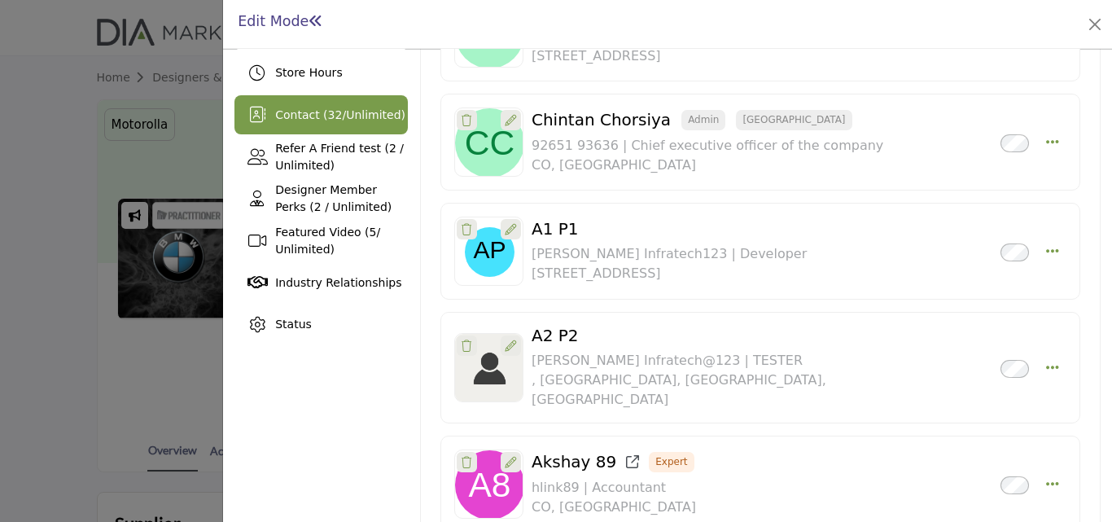
scroll to position [929, 0]
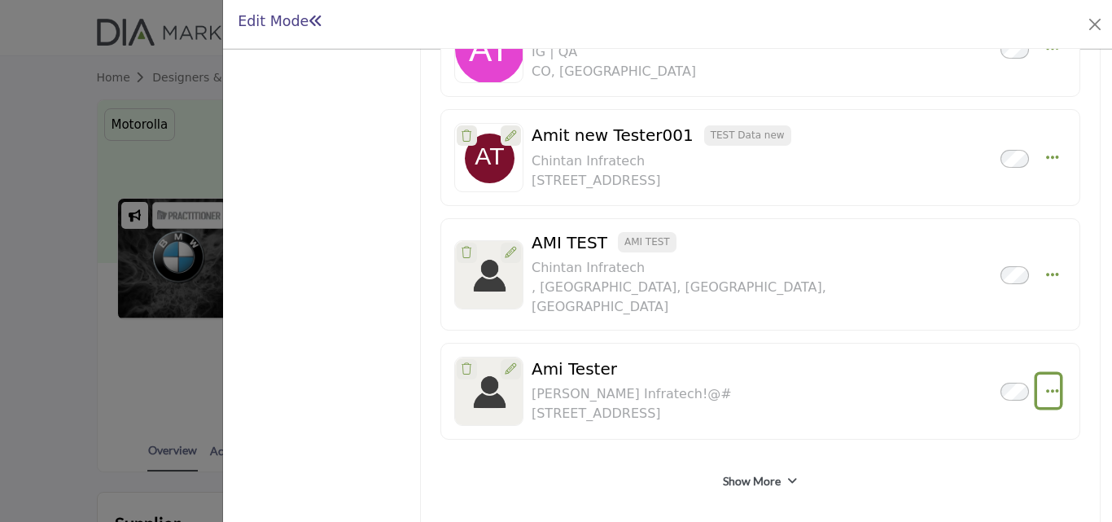
click at [1049, 383] on icon "Select Droddown options" at bounding box center [1052, 390] width 13 height 15
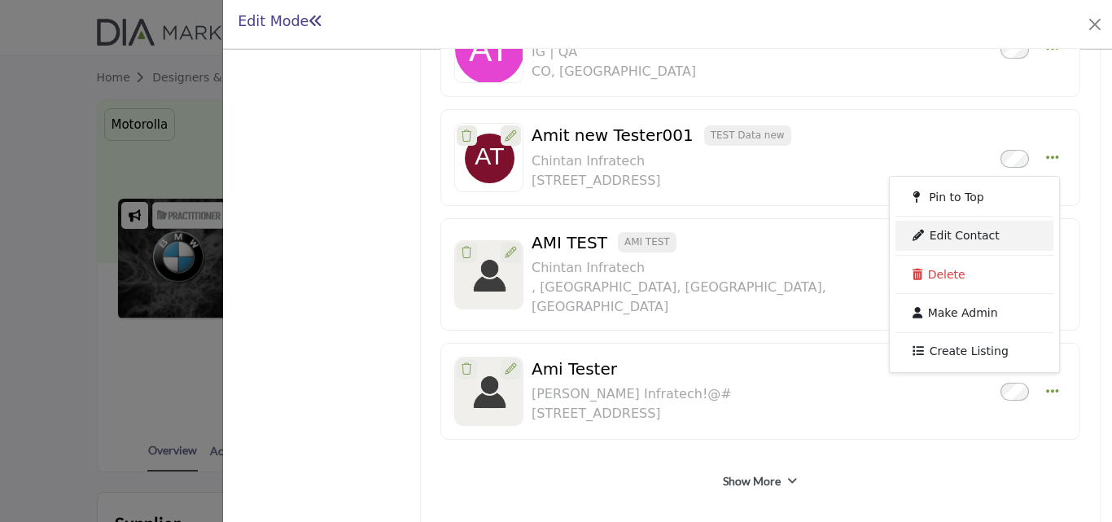
click at [940, 221] on link "Edit Contact" at bounding box center [975, 235] width 158 height 29
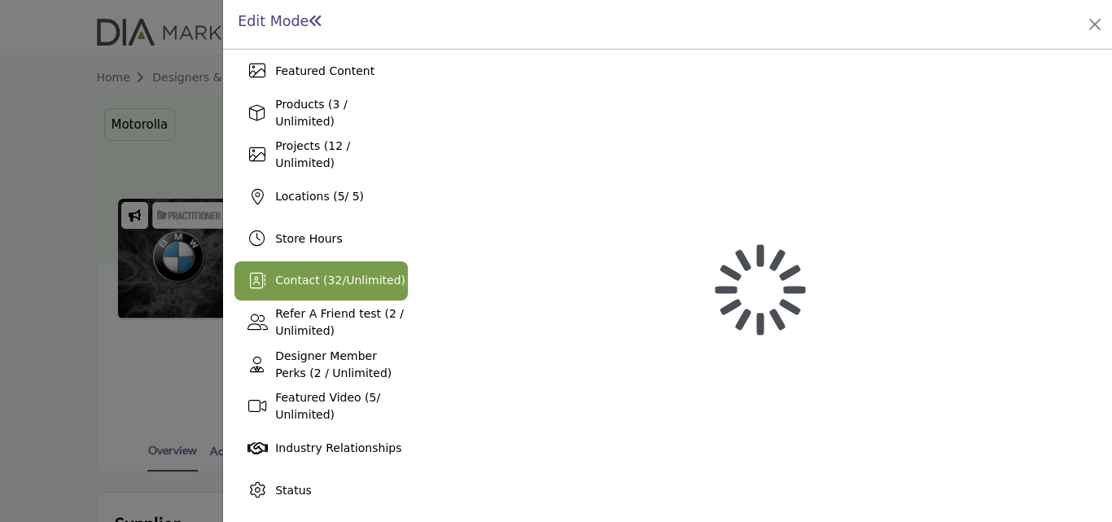
scroll to position [219, 0]
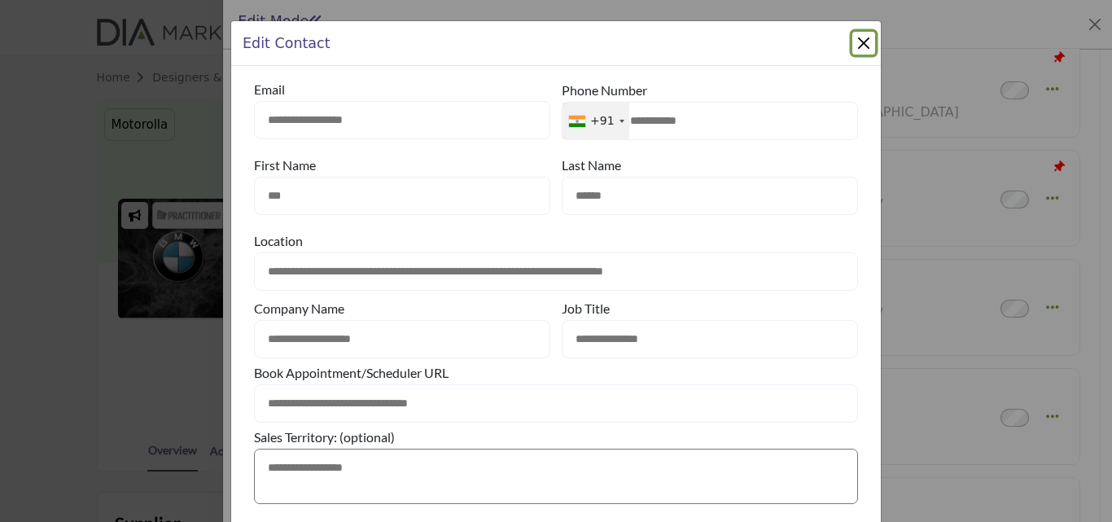
click at [858, 48] on button "Close Modal" at bounding box center [863, 43] width 23 height 23
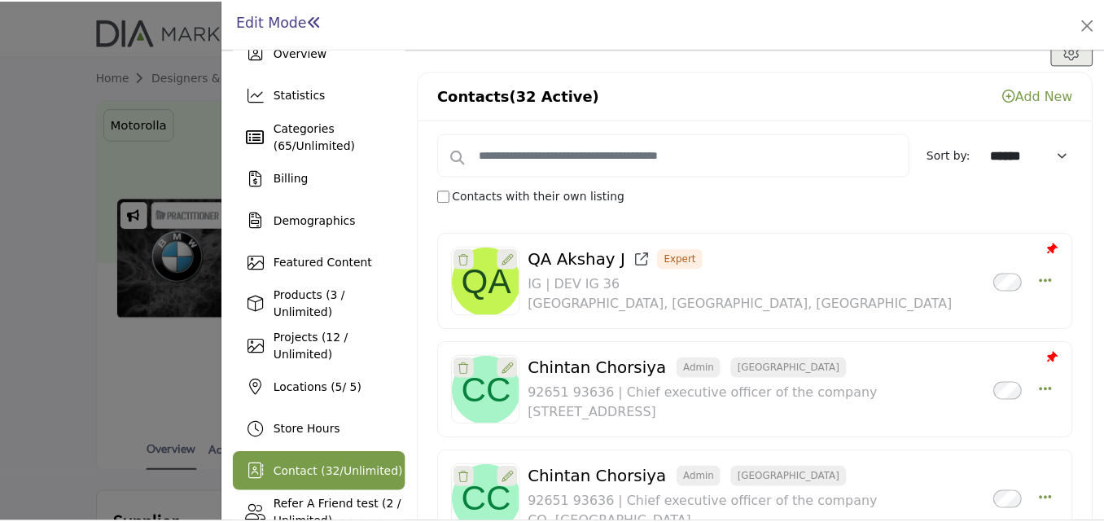
scroll to position [0, 0]
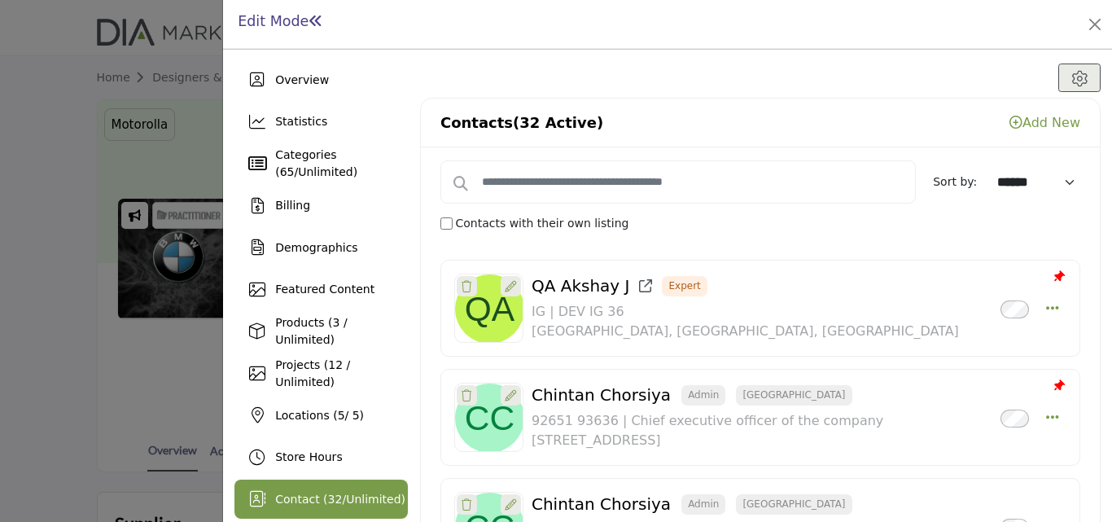
click at [1033, 121] on link "Add New" at bounding box center [1045, 122] width 71 height 15
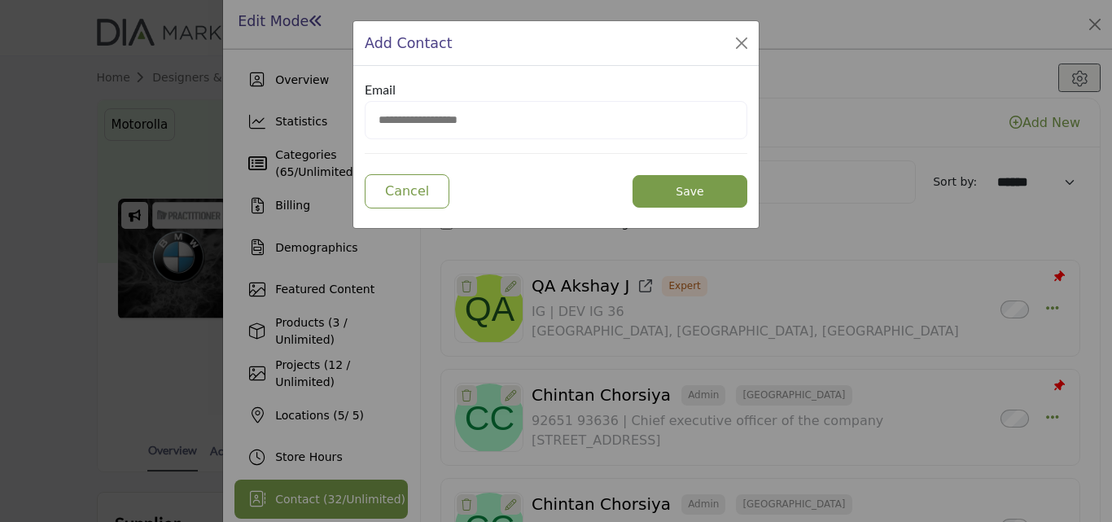
click at [512, 131] on input "email" at bounding box center [556, 120] width 383 height 38
type input "**********"
click at [687, 199] on button "Save" at bounding box center [690, 191] width 115 height 33
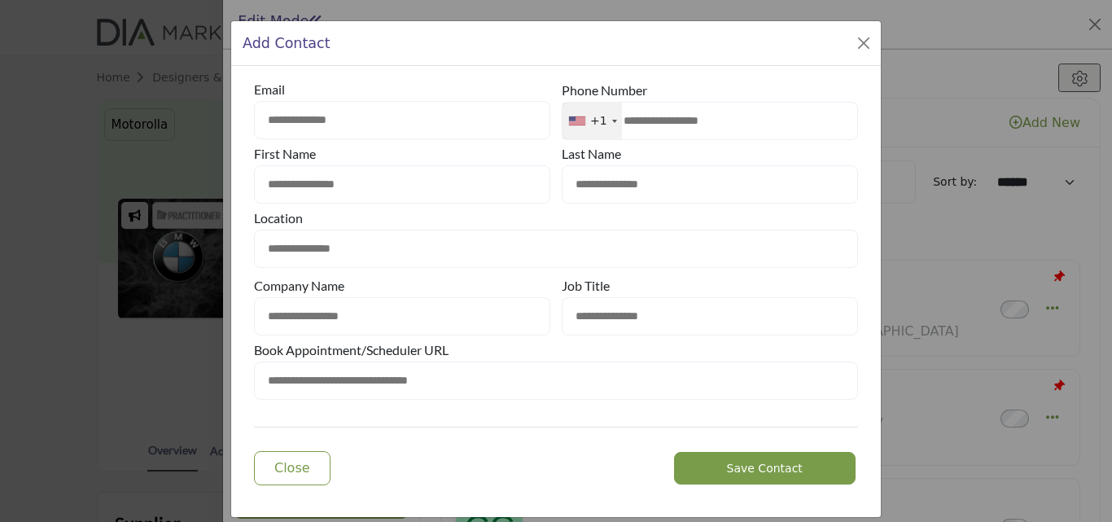
click at [384, 173] on input "text" at bounding box center [402, 184] width 296 height 38
type input "****"
click at [602, 191] on input "text" at bounding box center [710, 184] width 296 height 38
type input "****"
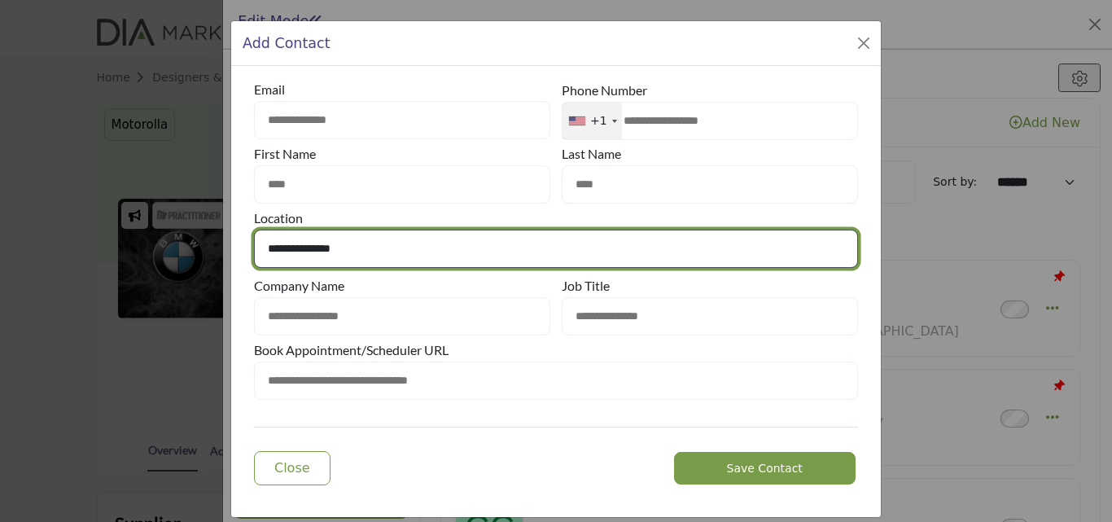
click at [444, 248] on select "**********" at bounding box center [556, 249] width 604 height 38
select select "**********"
click at [254, 230] on select "**********" at bounding box center [556, 249] width 604 height 38
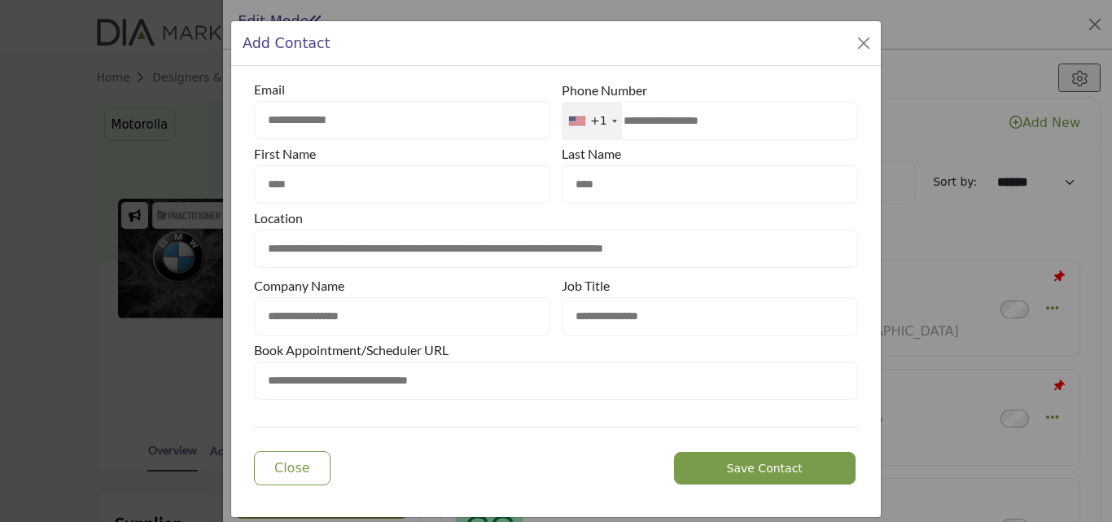
click at [769, 472] on span "Save Contact" at bounding box center [765, 468] width 76 height 13
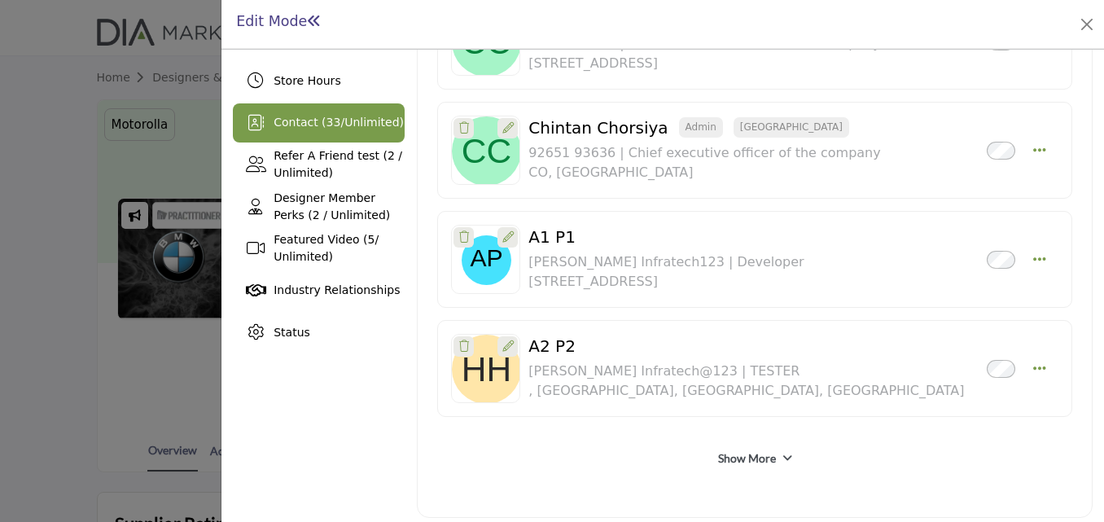
scroll to position [384, 0]
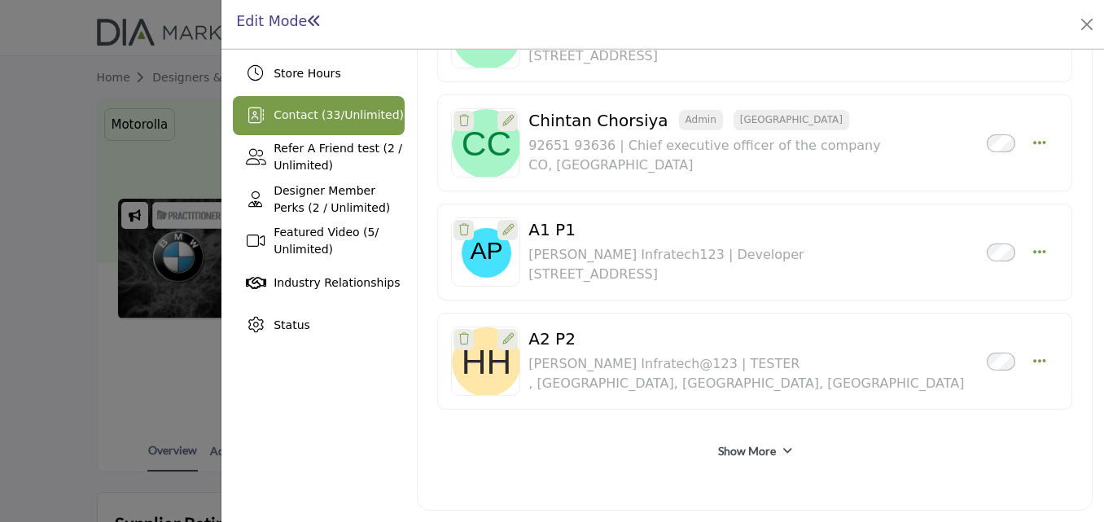
click at [743, 453] on link "Show More" at bounding box center [747, 451] width 58 height 16
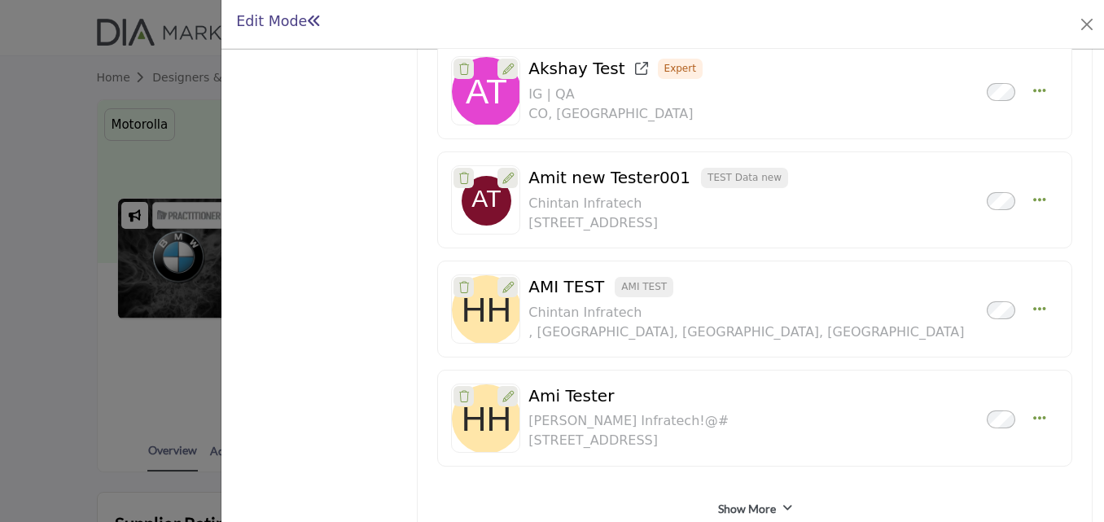
scroll to position [929, 0]
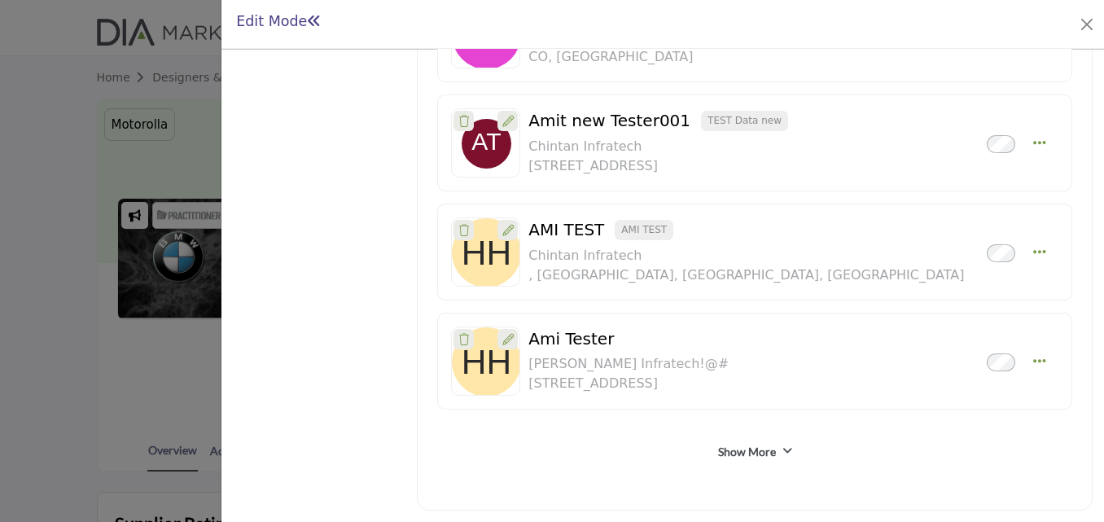
click at [751, 453] on link "Show More" at bounding box center [747, 452] width 58 height 16
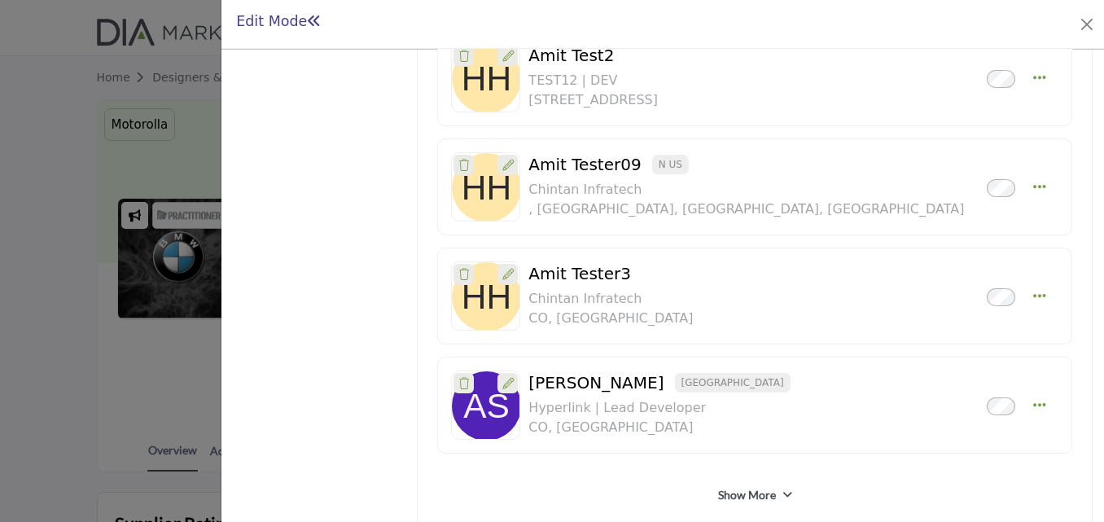
scroll to position [1474, 0]
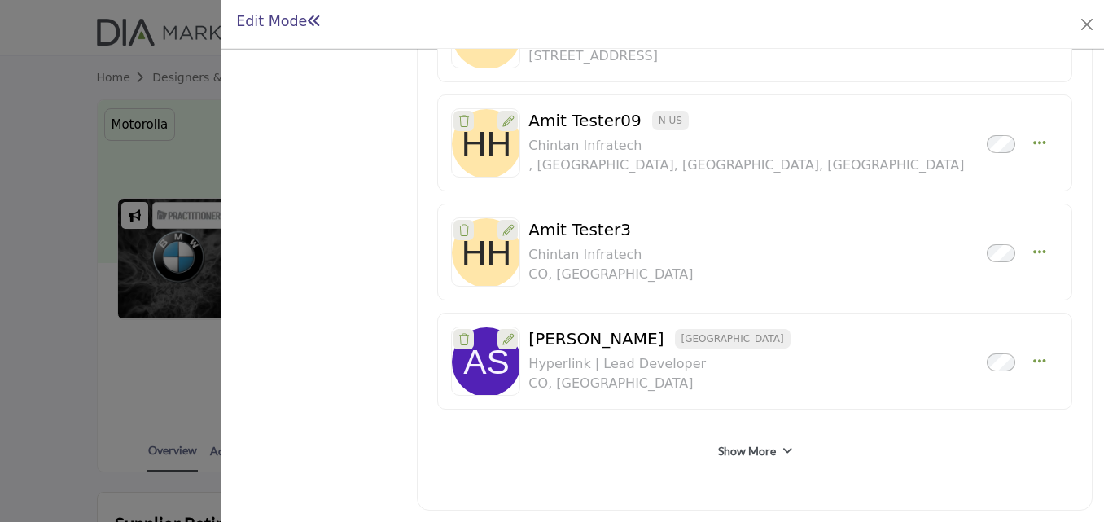
click at [735, 447] on link "Show More" at bounding box center [747, 451] width 58 height 16
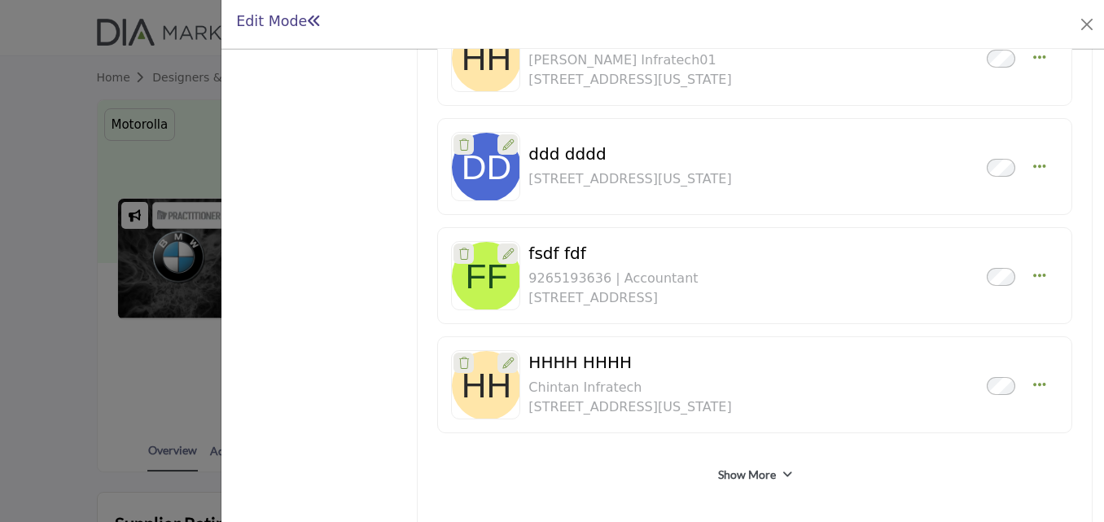
scroll to position [2020, 0]
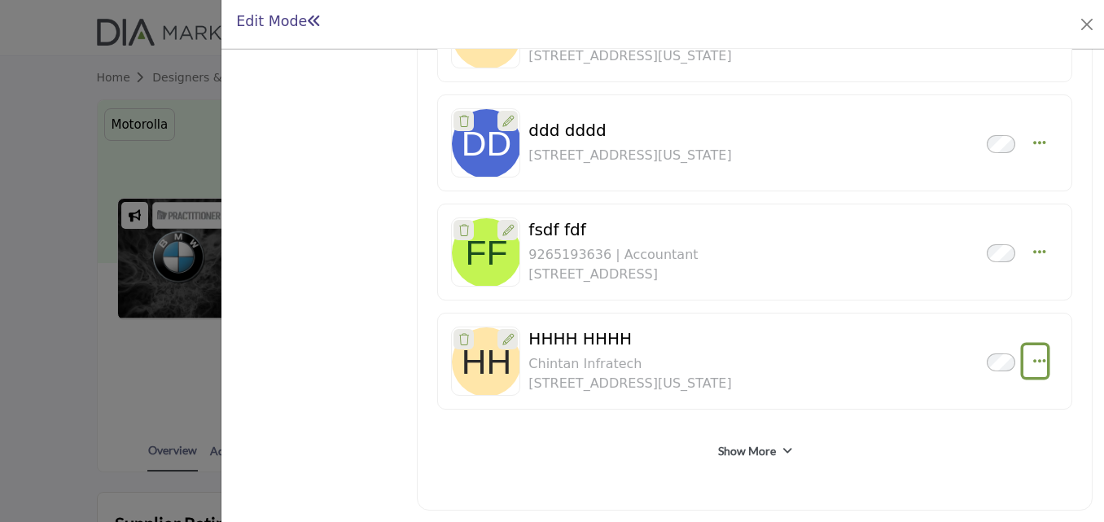
click at [1040, 355] on icon "Select Droddown options" at bounding box center [1039, 360] width 13 height 15
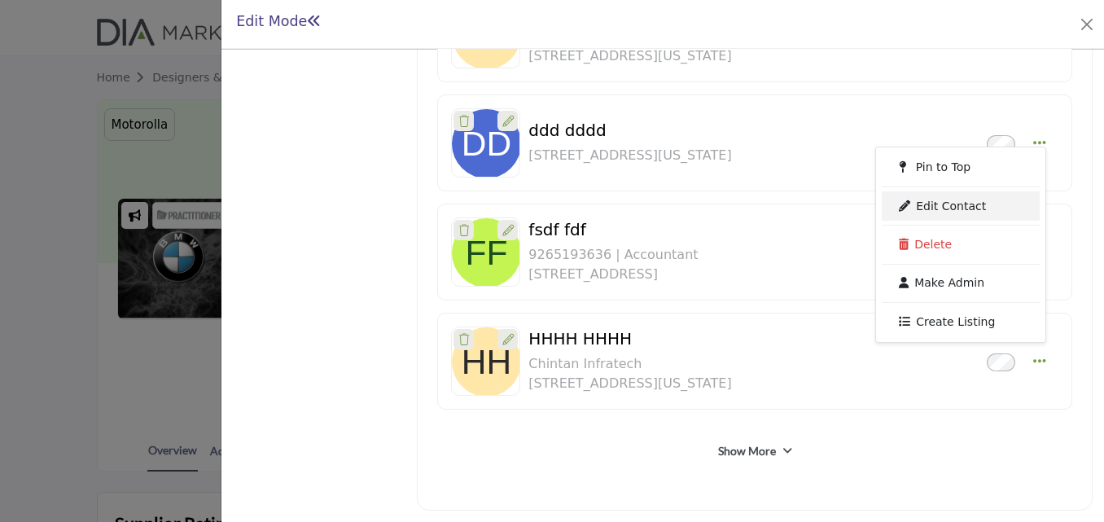
click at [948, 208] on link "Edit Contact" at bounding box center [961, 205] width 158 height 29
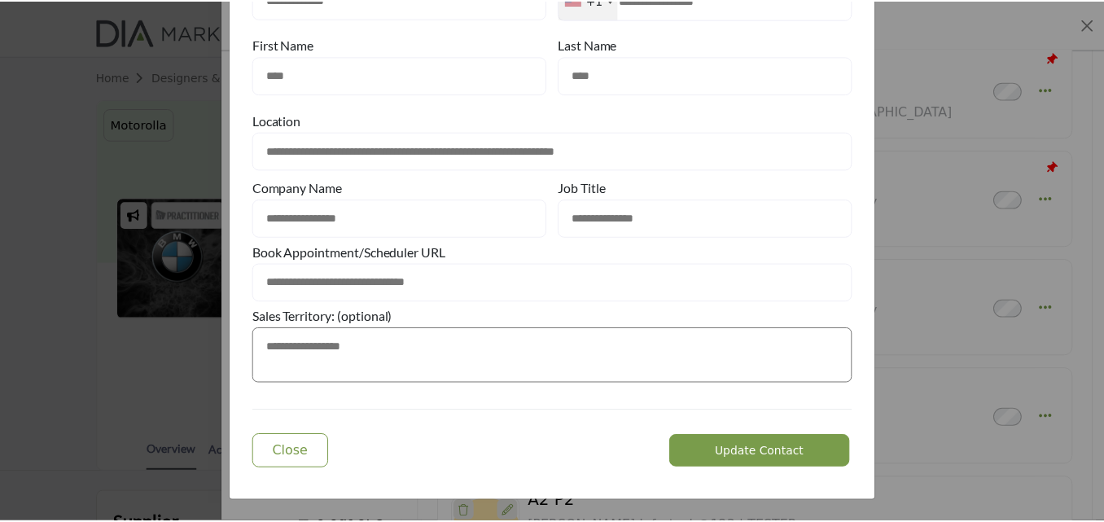
scroll to position [0, 0]
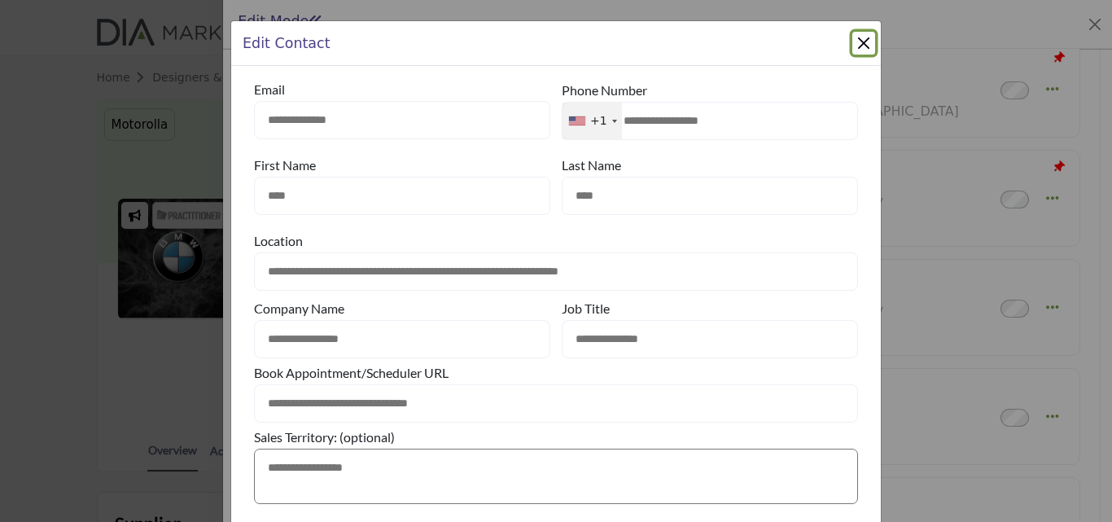
click at [861, 40] on button "Close Modal" at bounding box center [863, 43] width 23 height 23
